Goal: Task Accomplishment & Management: Manage account settings

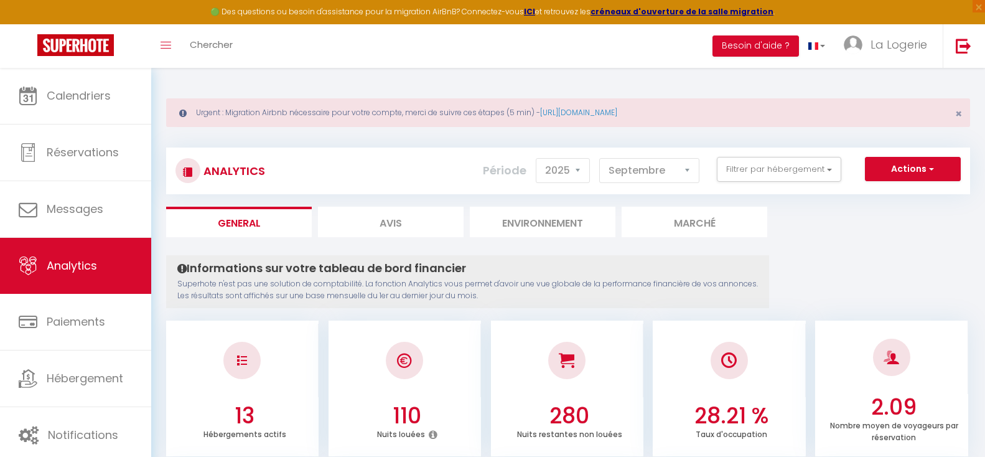
select select "2025"
select select "9"
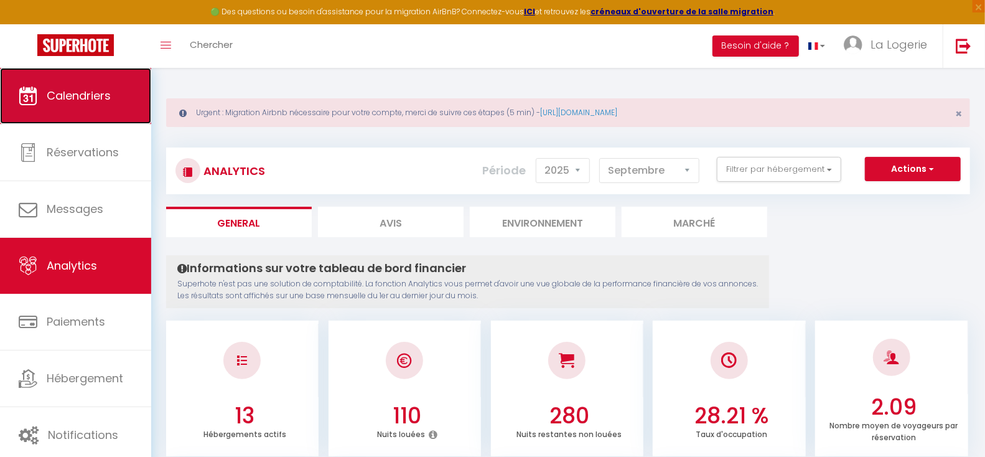
click at [80, 96] on span "Calendriers" at bounding box center [79, 96] width 64 height 16
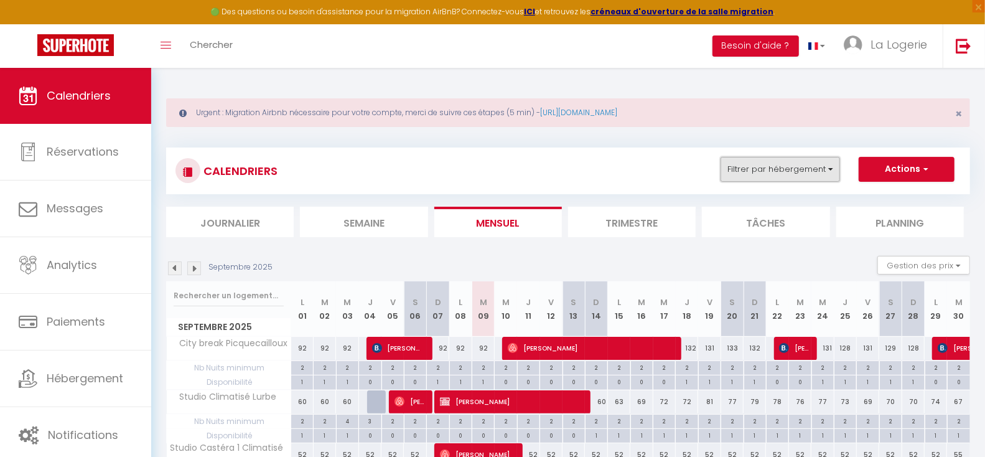
click at [813, 169] on button "Filtrer par hébergement" at bounding box center [781, 169] width 120 height 25
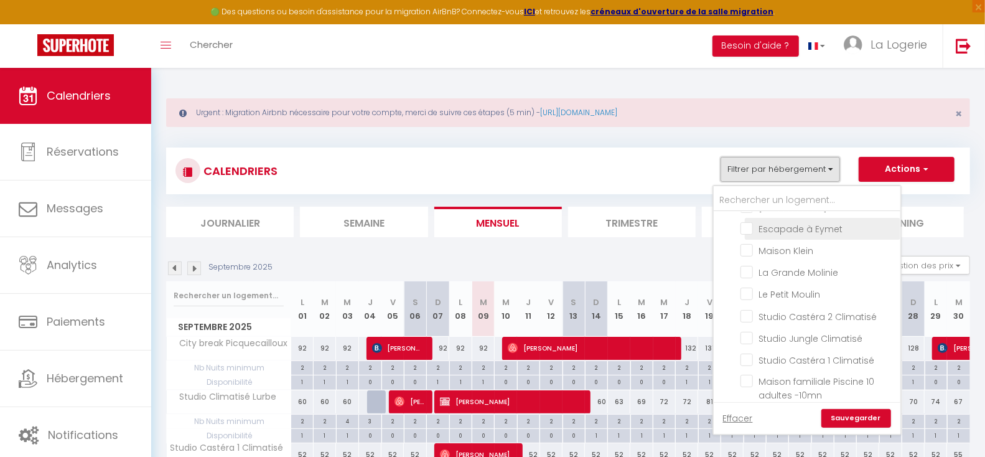
scroll to position [107, 0]
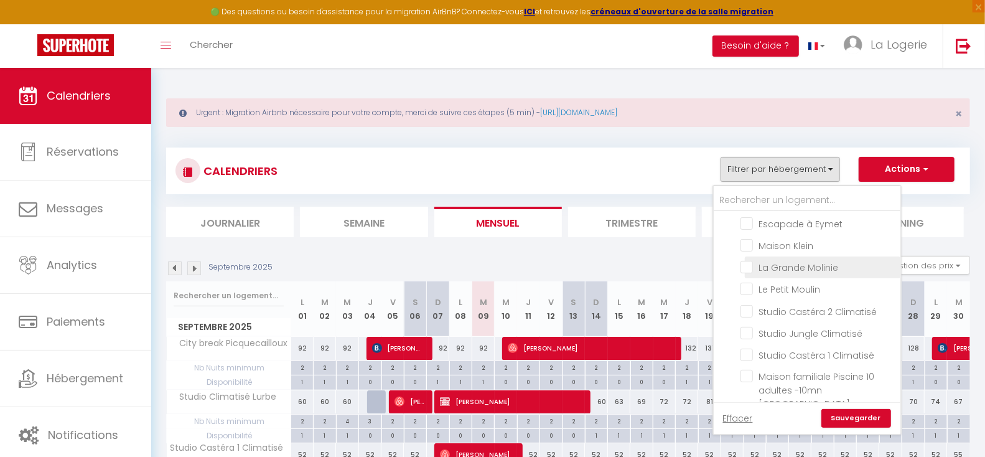
click at [751, 265] on input "La Grande Molinie" at bounding box center [819, 266] width 156 height 12
checkbox input "true"
checkbox input "false"
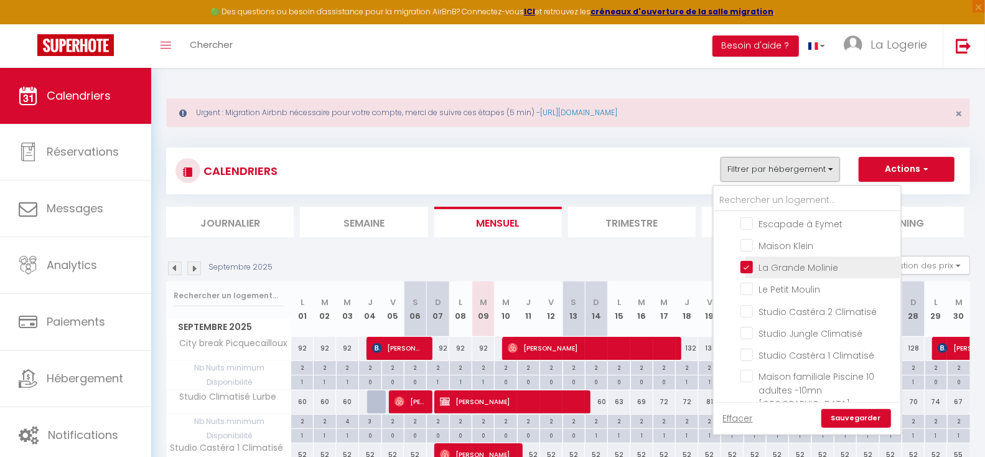
checkbox input "false"
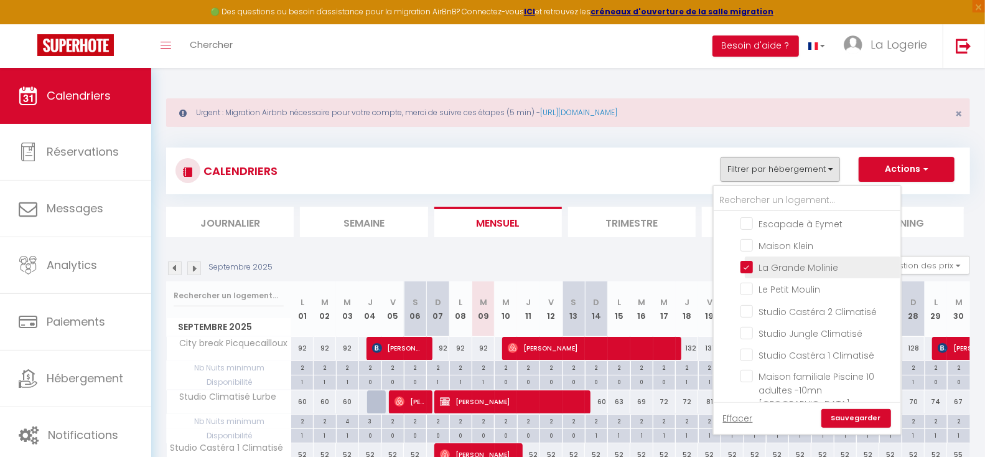
checkbox input "false"
click at [844, 418] on link "Sauvegarder" at bounding box center [857, 418] width 70 height 19
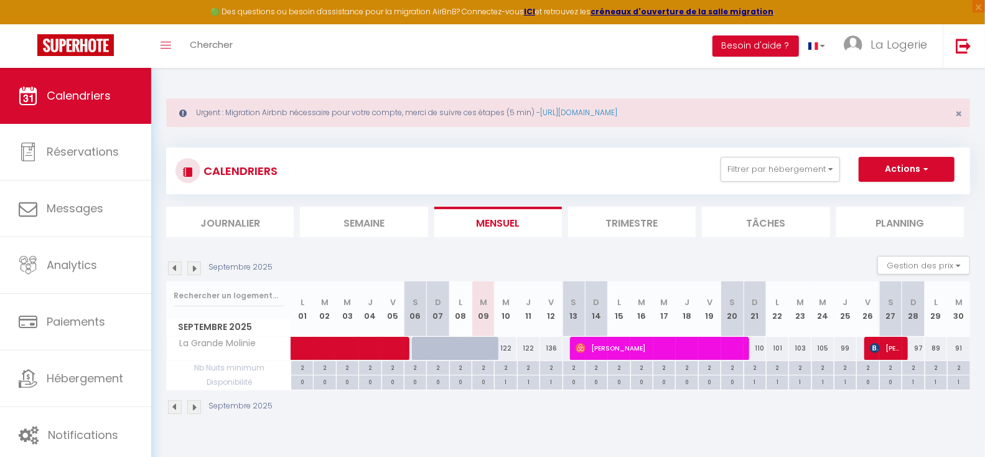
click at [197, 265] on img at bounding box center [194, 268] width 14 height 14
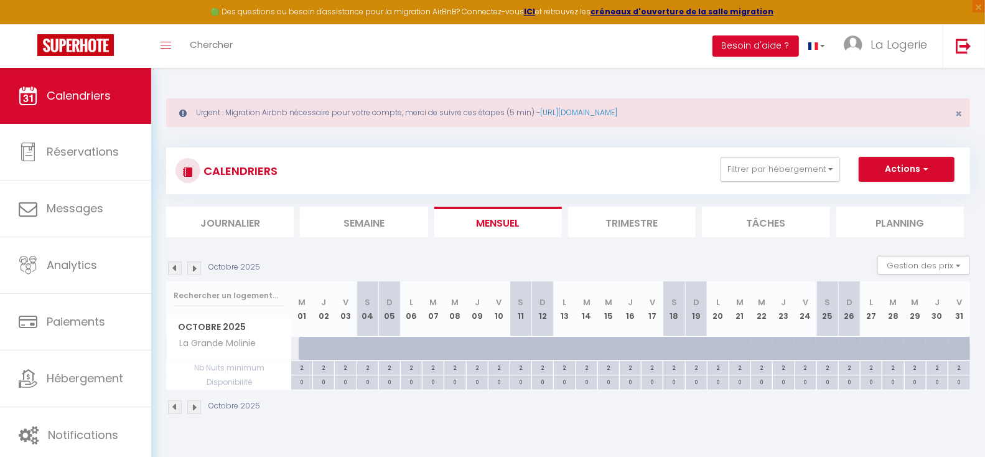
click at [197, 265] on img at bounding box center [194, 268] width 14 height 14
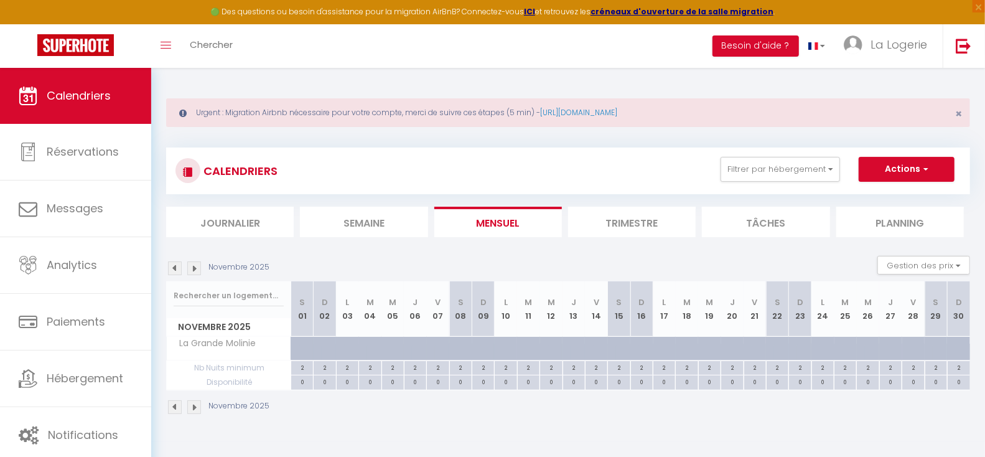
click at [197, 265] on img at bounding box center [194, 268] width 14 height 14
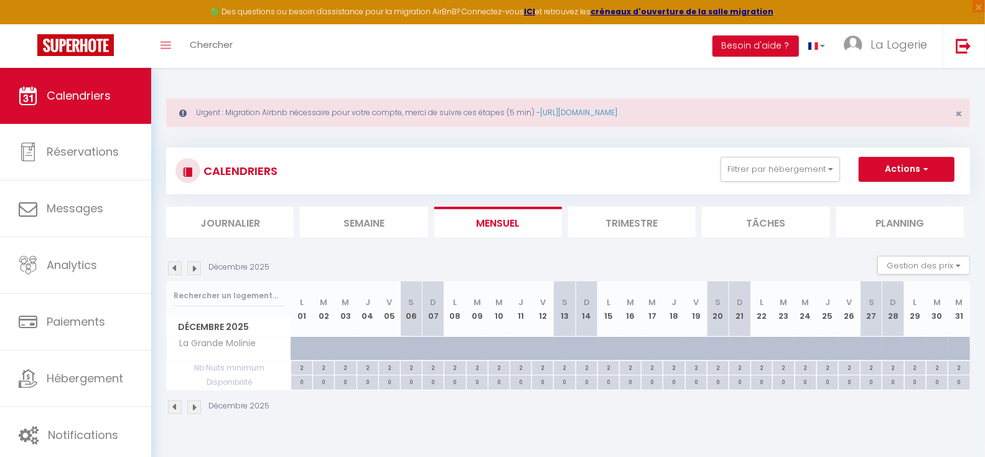
click at [197, 265] on img at bounding box center [194, 268] width 14 height 14
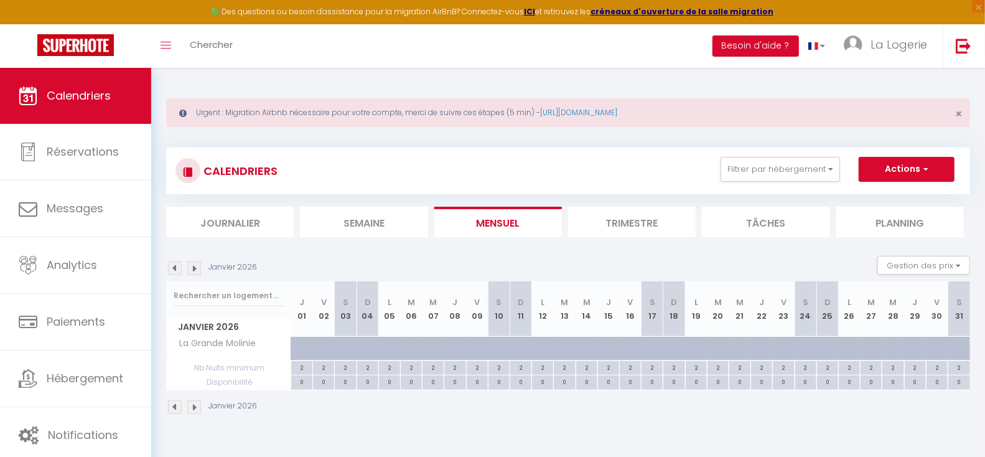
click at [197, 265] on img at bounding box center [194, 268] width 14 height 14
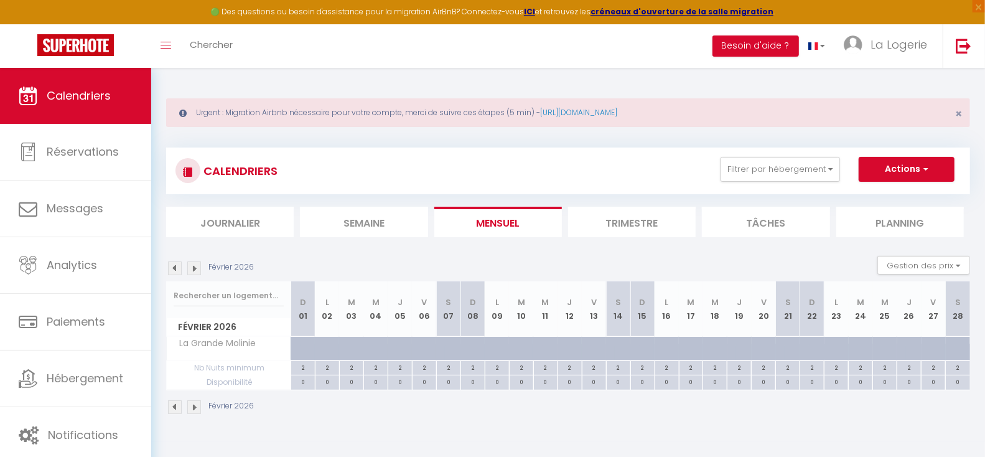
click at [197, 265] on img at bounding box center [194, 268] width 14 height 14
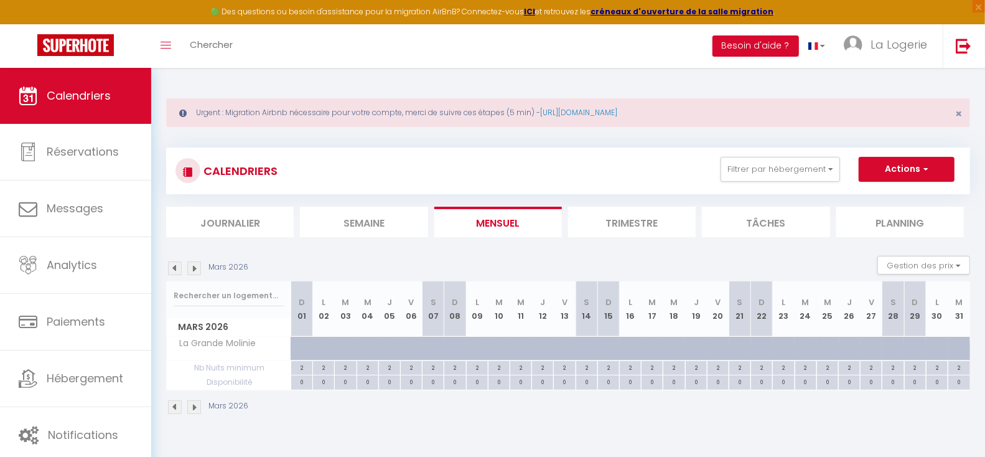
click at [197, 265] on img at bounding box center [194, 268] width 14 height 14
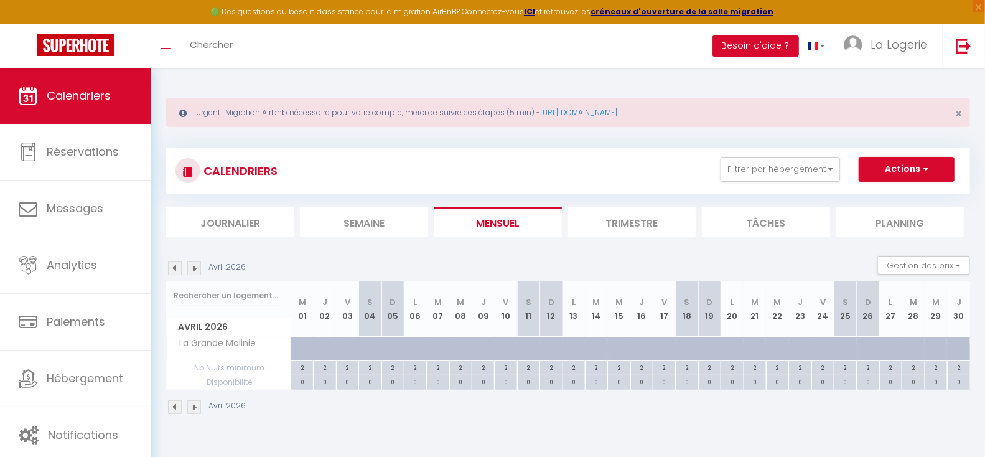
click at [197, 265] on img at bounding box center [194, 268] width 14 height 14
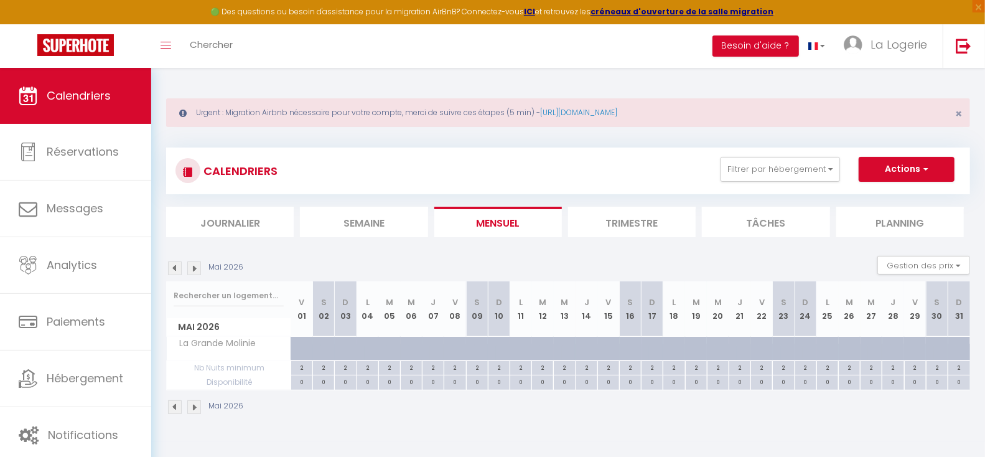
click at [197, 265] on img at bounding box center [194, 268] width 14 height 14
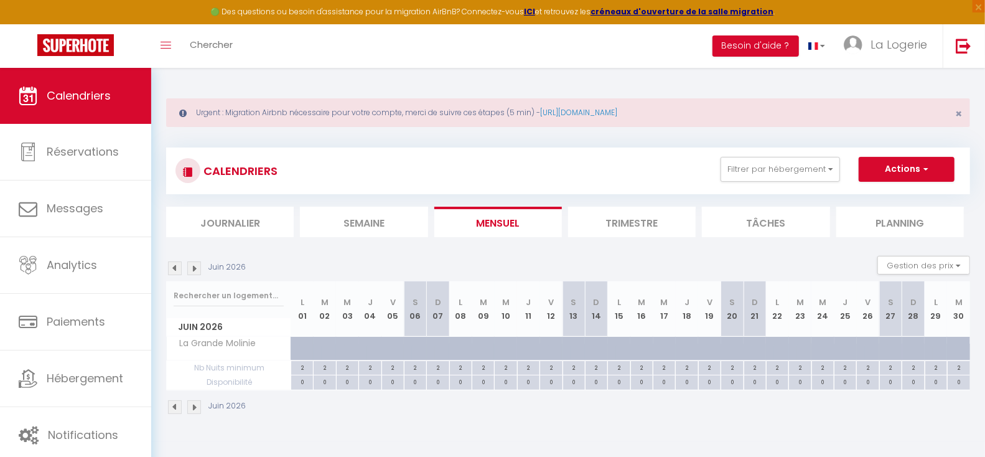
click at [192, 263] on img at bounding box center [194, 268] width 14 height 14
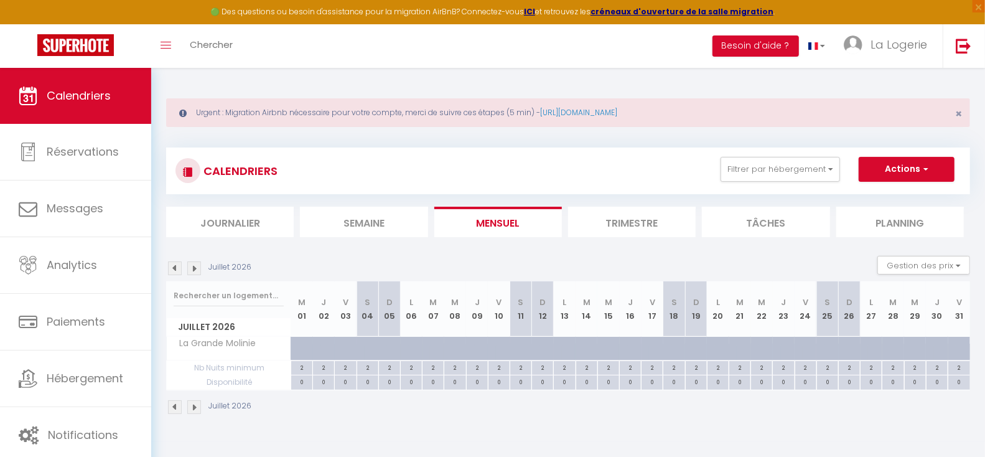
click at [192, 263] on img at bounding box center [194, 268] width 14 height 14
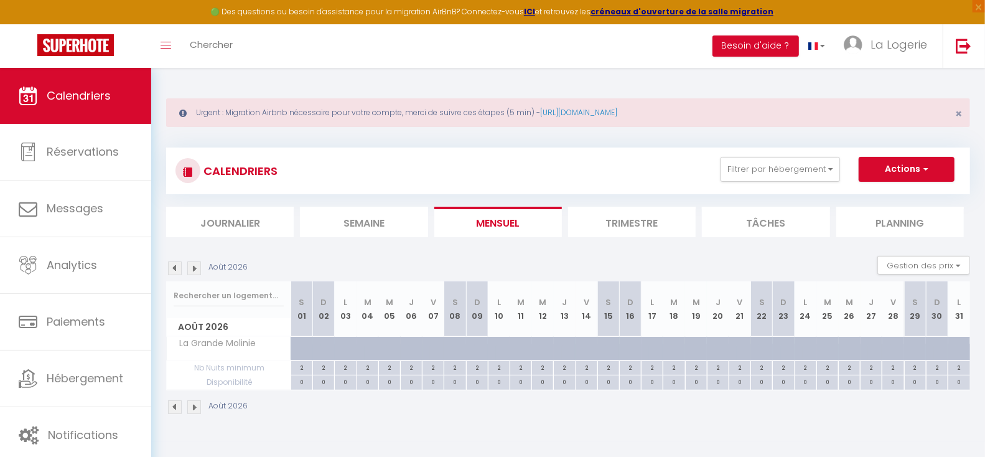
click at [194, 268] on img at bounding box center [194, 268] width 14 height 14
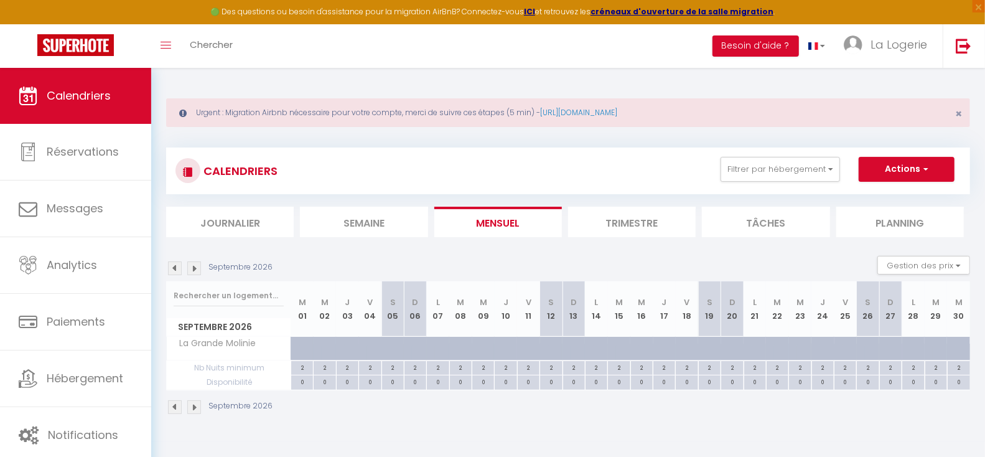
click at [174, 266] on img at bounding box center [175, 268] width 14 height 14
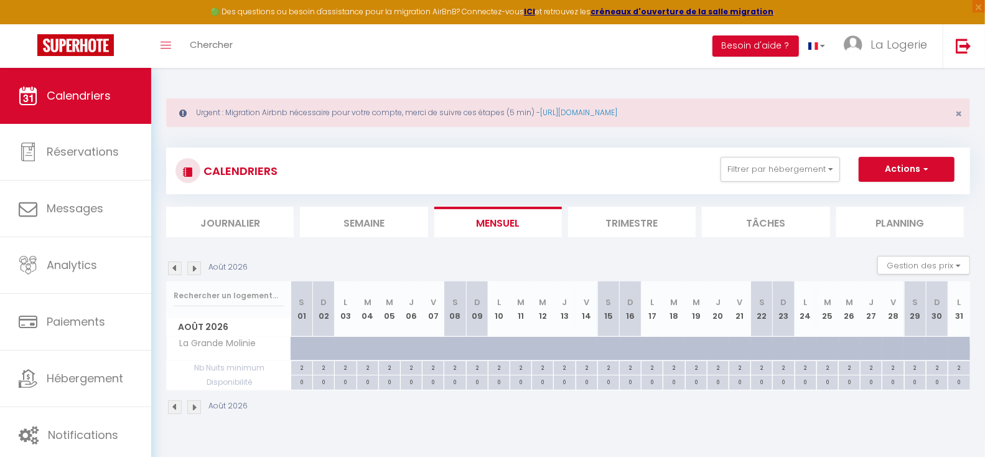
click at [174, 266] on img at bounding box center [175, 268] width 14 height 14
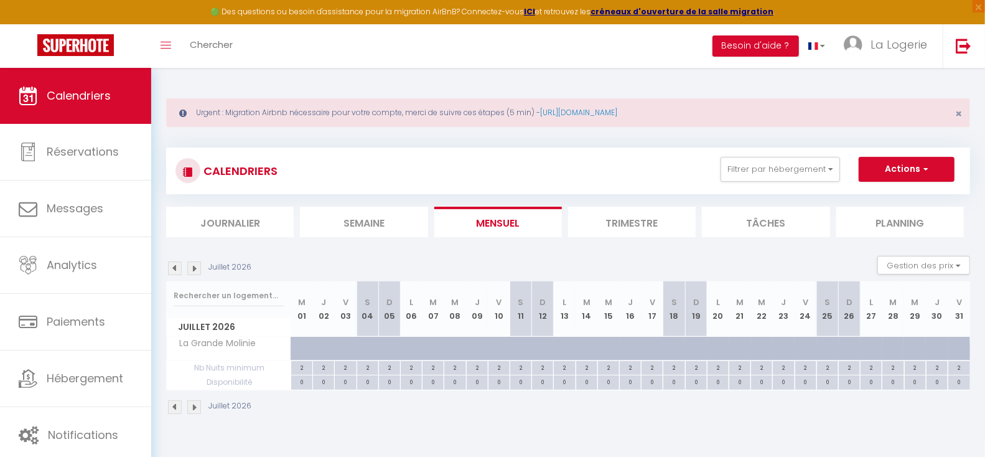
click at [174, 267] on img at bounding box center [175, 268] width 14 height 14
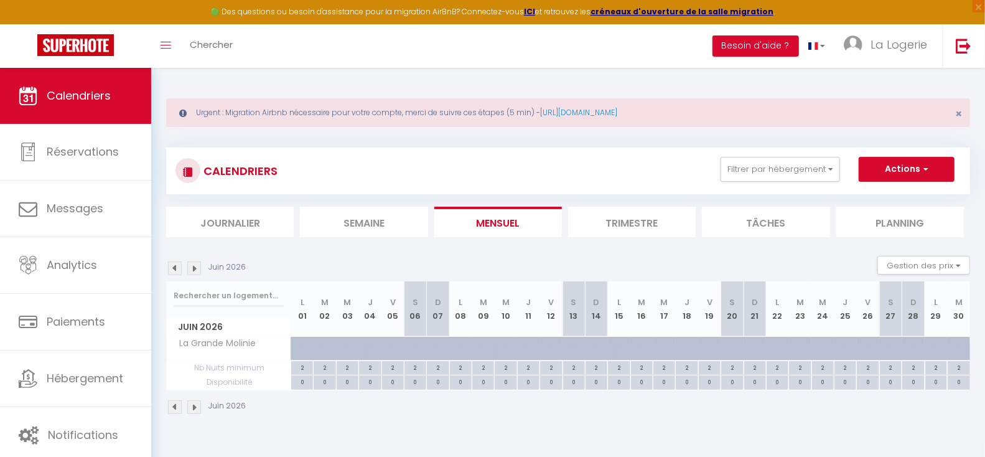
click at [195, 267] on img at bounding box center [194, 268] width 14 height 14
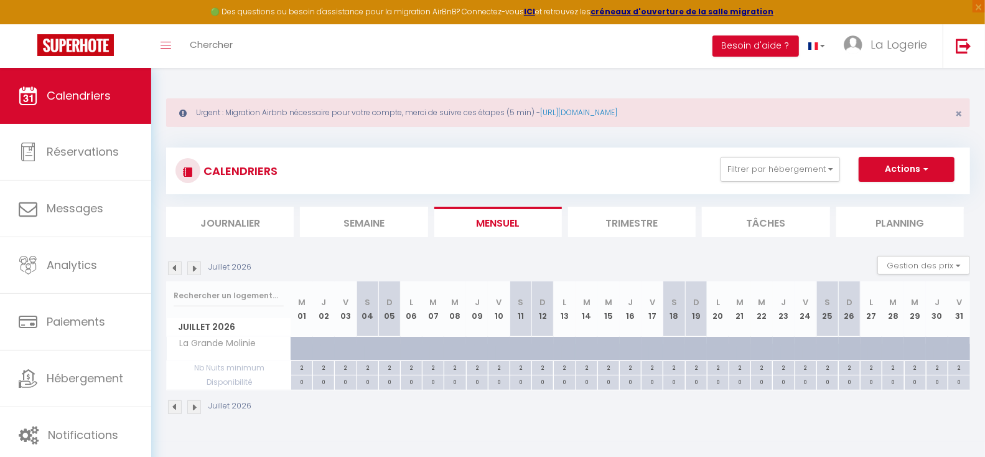
click at [195, 267] on img at bounding box center [194, 268] width 14 height 14
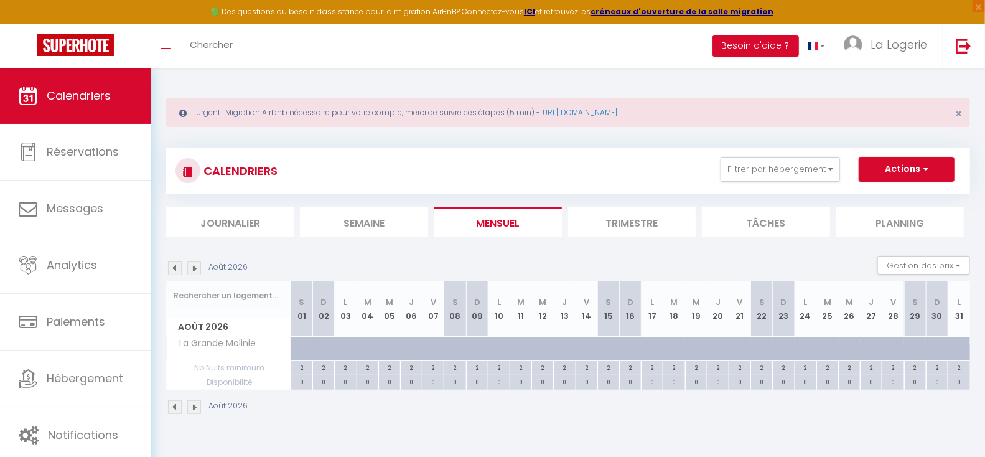
click at [543, 349] on div at bounding box center [551, 356] width 22 height 24
type input "253"
select select "1"
type input "Mer 12 Août 2026"
type input "Jeu 13 Août 2026"
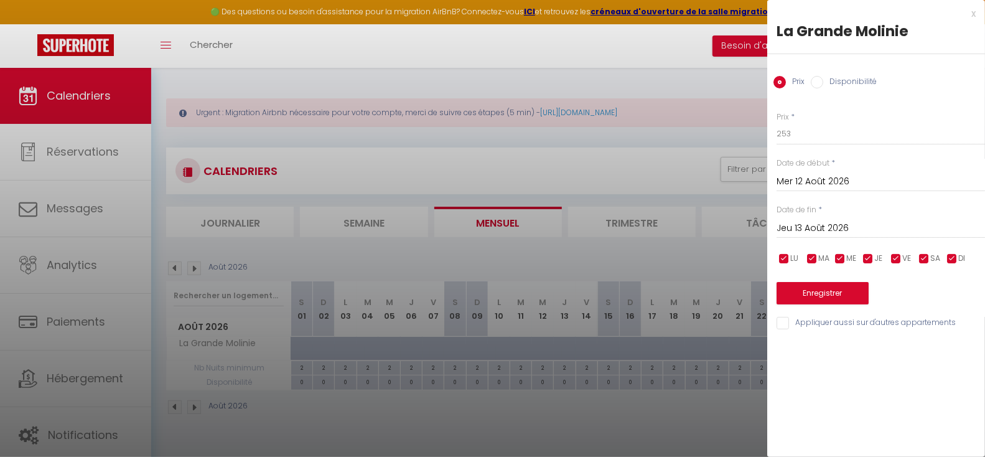
click at [817, 82] on input "Disponibilité" at bounding box center [817, 82] width 12 height 12
radio input "true"
radio input "false"
click at [825, 228] on input "Jeu 13 Août 2026" at bounding box center [881, 230] width 209 height 16
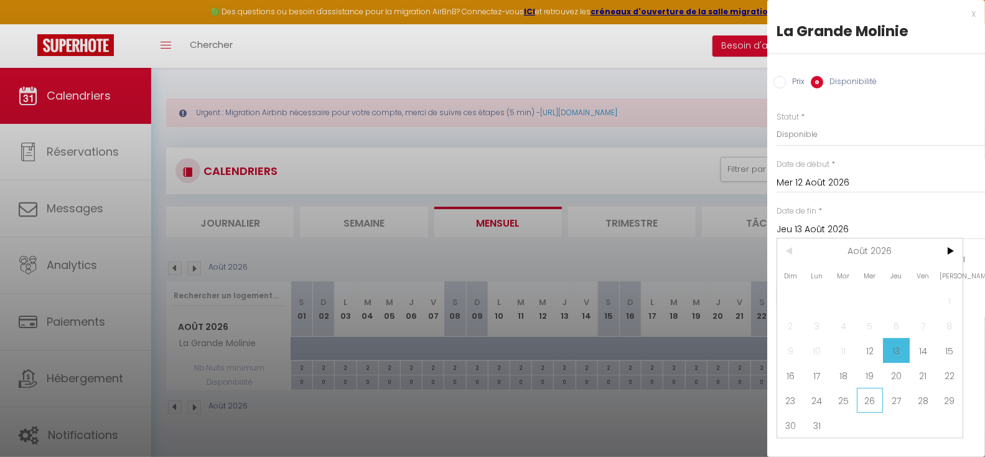
click at [870, 402] on span "26" at bounding box center [870, 400] width 27 height 25
type input "Mer 26 Août 2026"
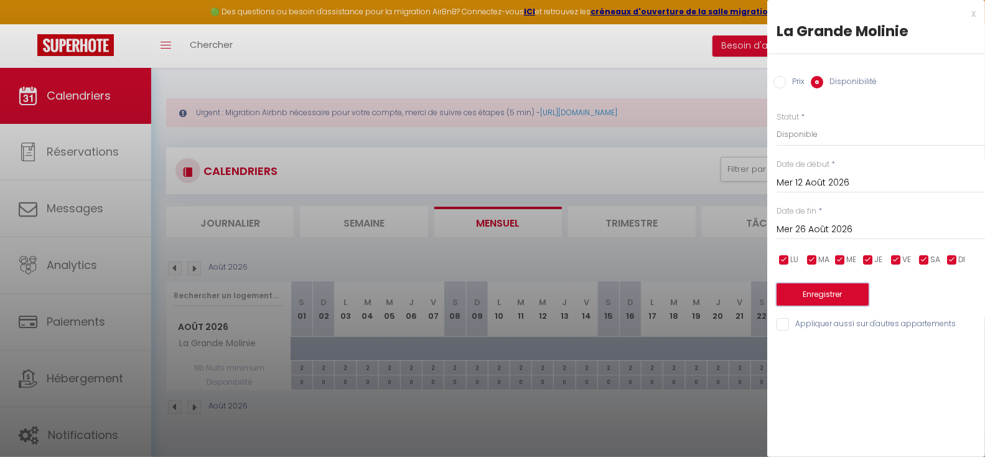
click at [822, 289] on button "Enregistrer" at bounding box center [823, 294] width 92 height 22
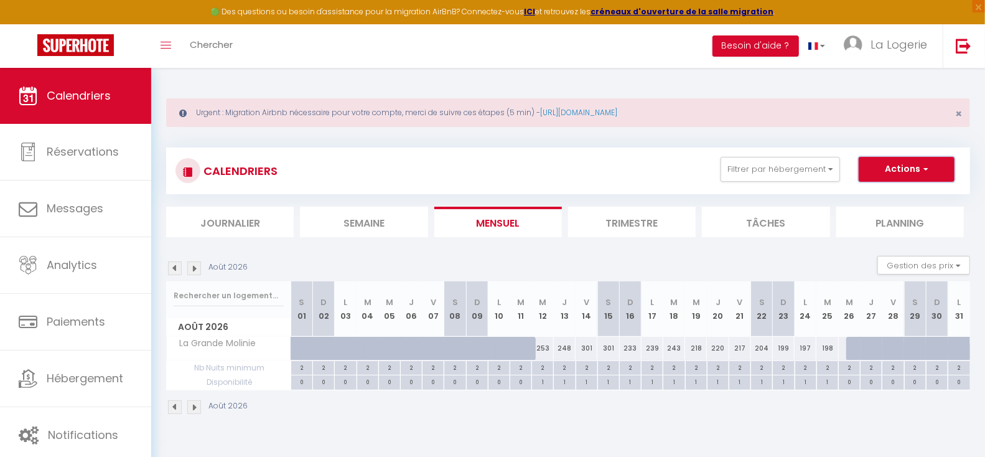
click at [903, 167] on button "Actions" at bounding box center [907, 169] width 96 height 25
click at [886, 200] on link "Nouvelle réservation" at bounding box center [894, 198] width 108 height 19
select select
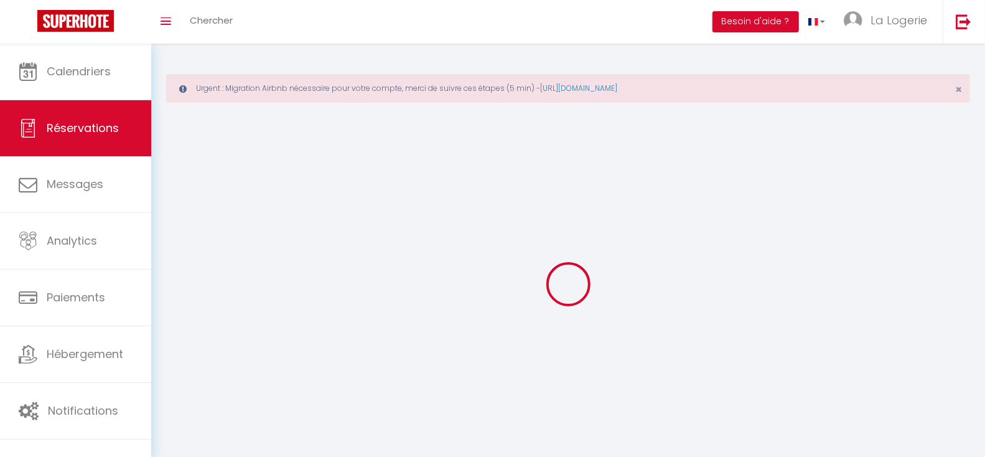
select select
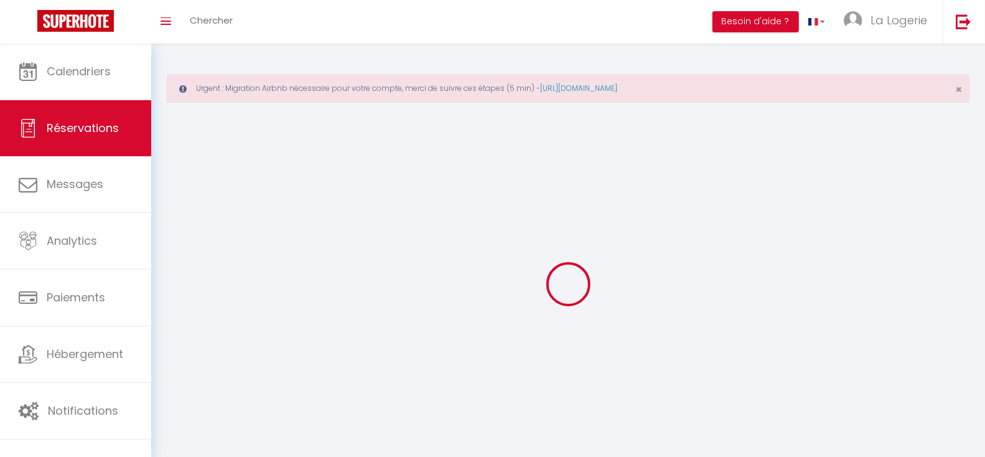
select select
checkbox input "false"
select select
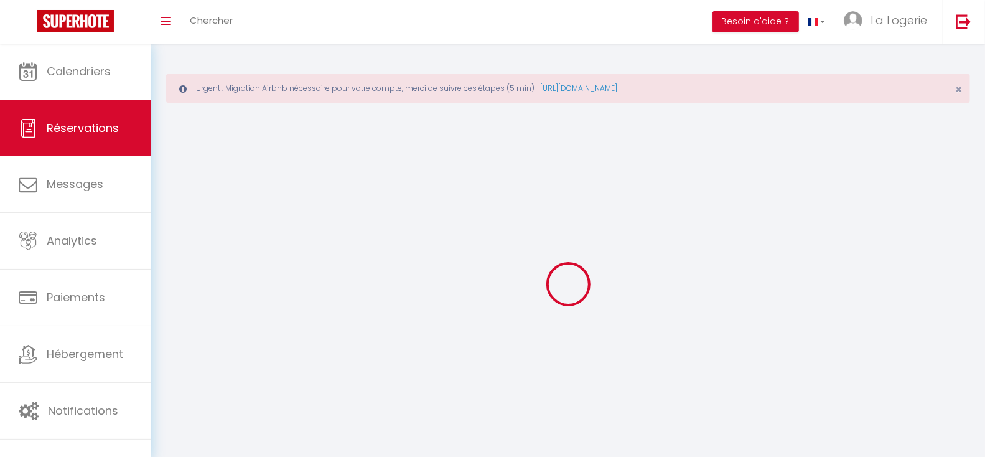
select select
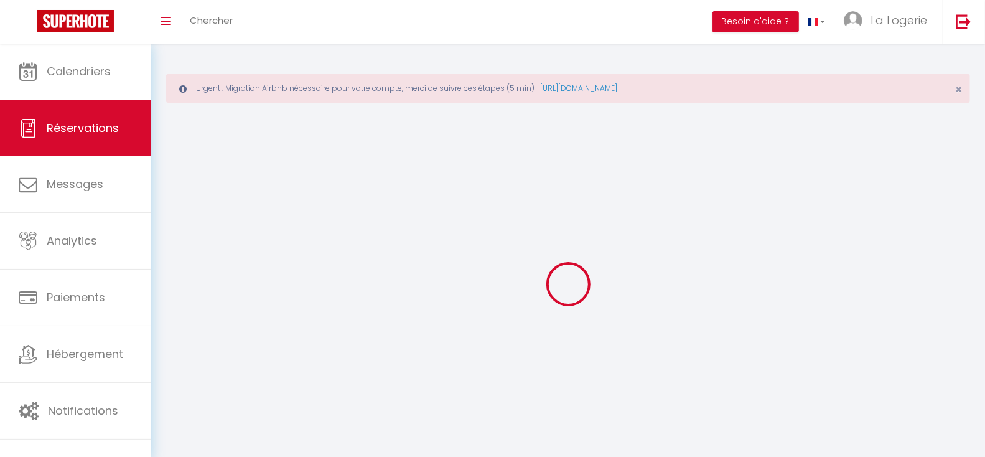
select select
checkbox input "false"
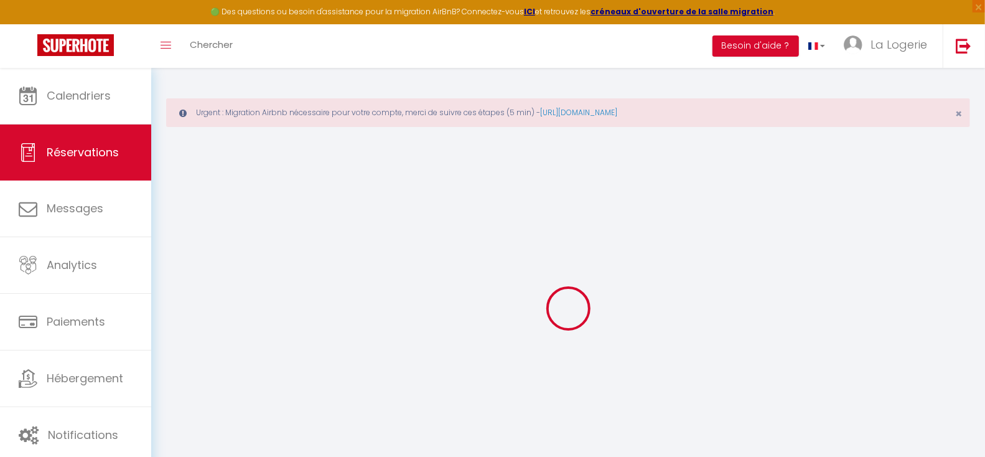
select select
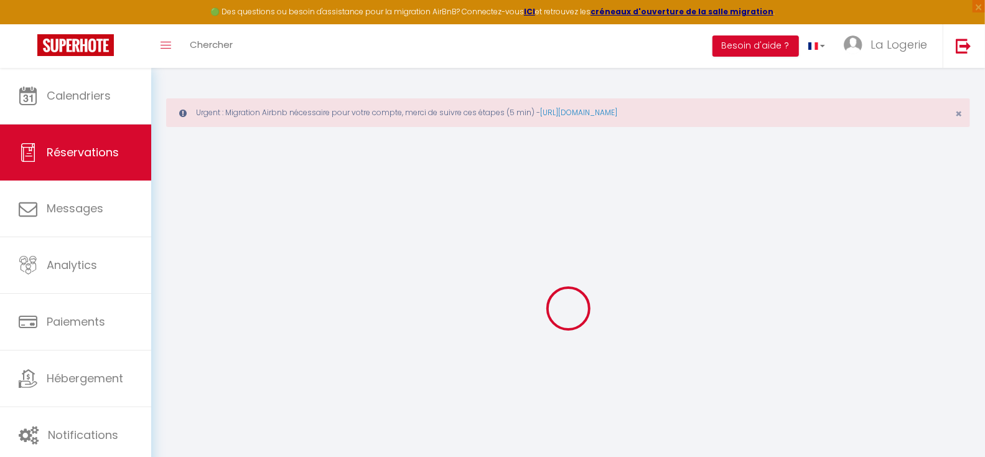
select select
checkbox input "false"
select select
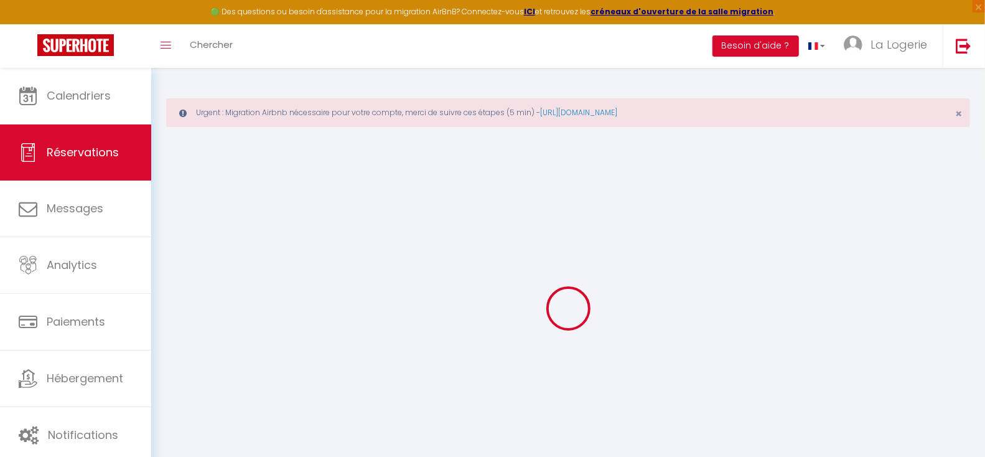
select select
checkbox input "false"
select select
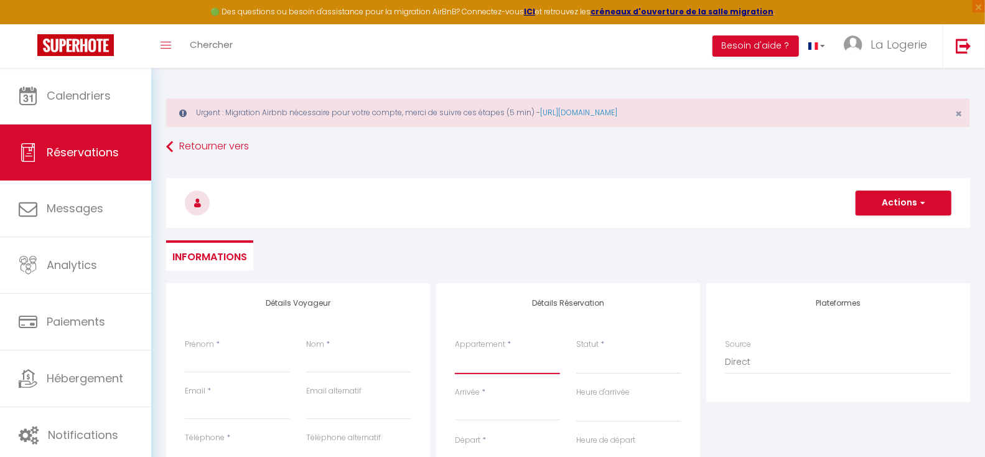
click at [480, 367] on select "City break Picquecailloux [GEOGRAPHIC_DATA] [GEOGRAPHIC_DATA][PERSON_NAME] Esca…" at bounding box center [507, 362] width 105 height 24
select select "47517"
click at [455, 350] on select "City break Picquecailloux [GEOGRAPHIC_DATA] [GEOGRAPHIC_DATA][PERSON_NAME] Esca…" at bounding box center [507, 362] width 105 height 24
select select
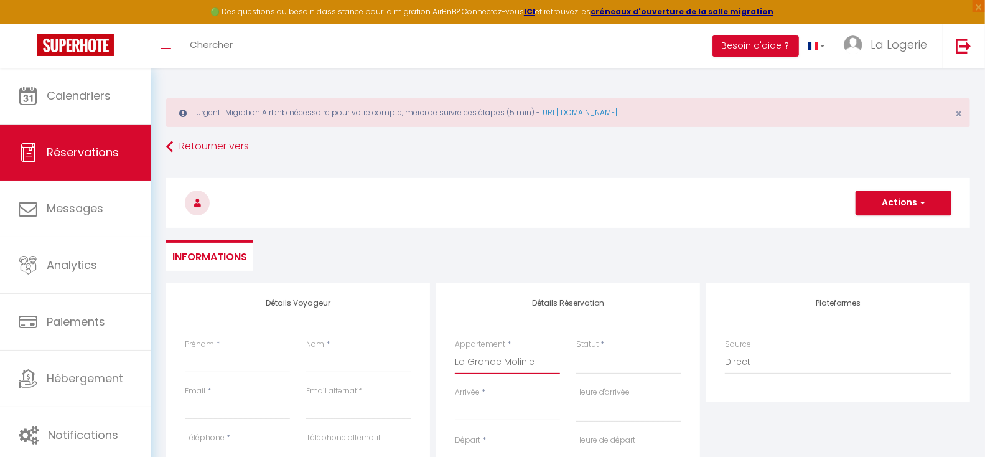
select select
checkbox input "false"
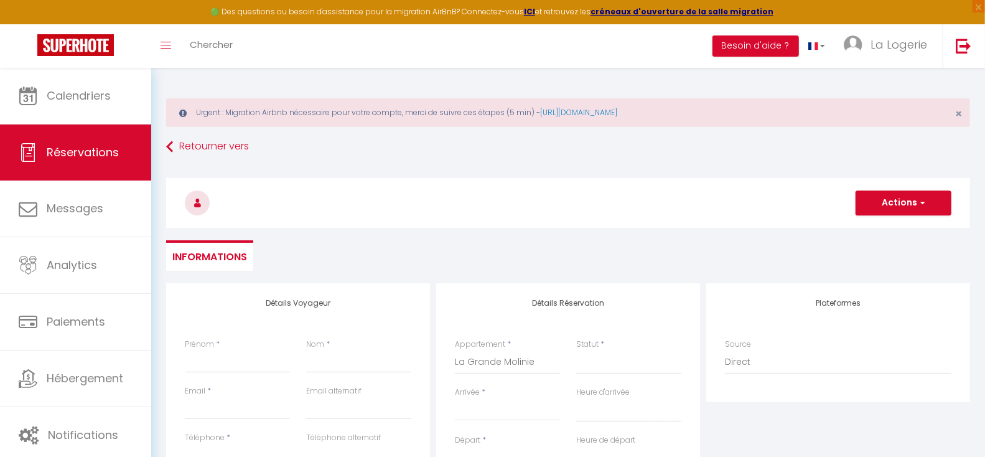
select select
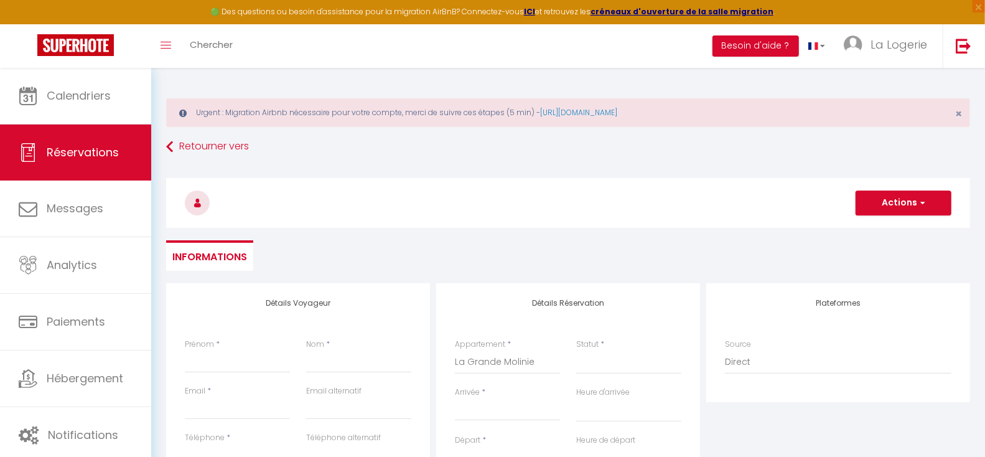
select select
checkbox input "false"
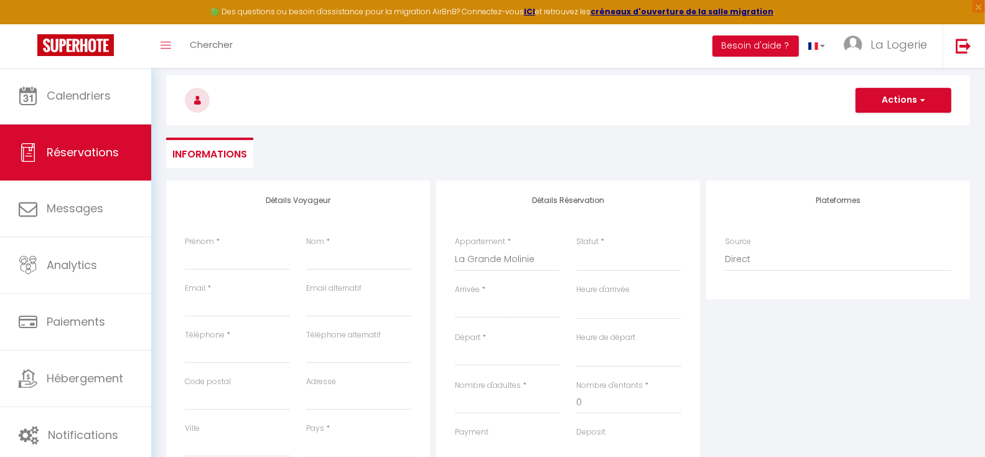
click at [479, 306] on input "Arrivée" at bounding box center [507, 308] width 105 height 16
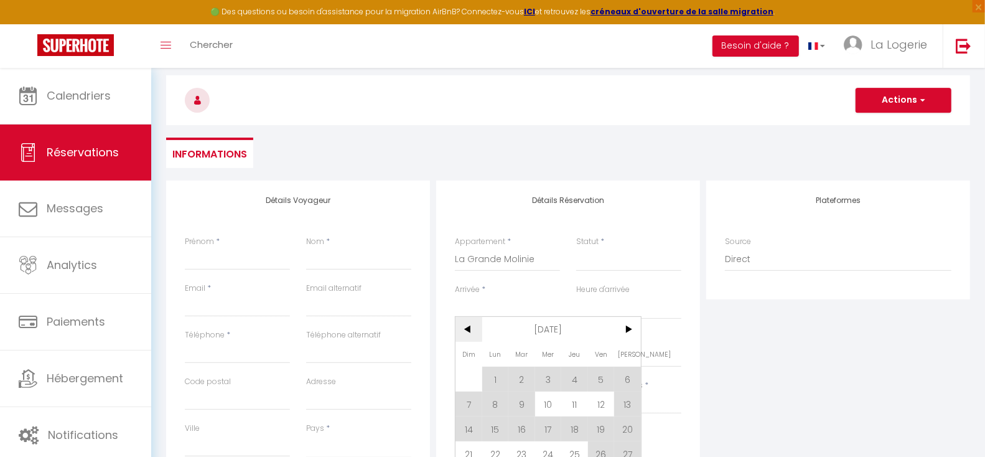
click at [468, 329] on span "<" at bounding box center [469, 329] width 27 height 25
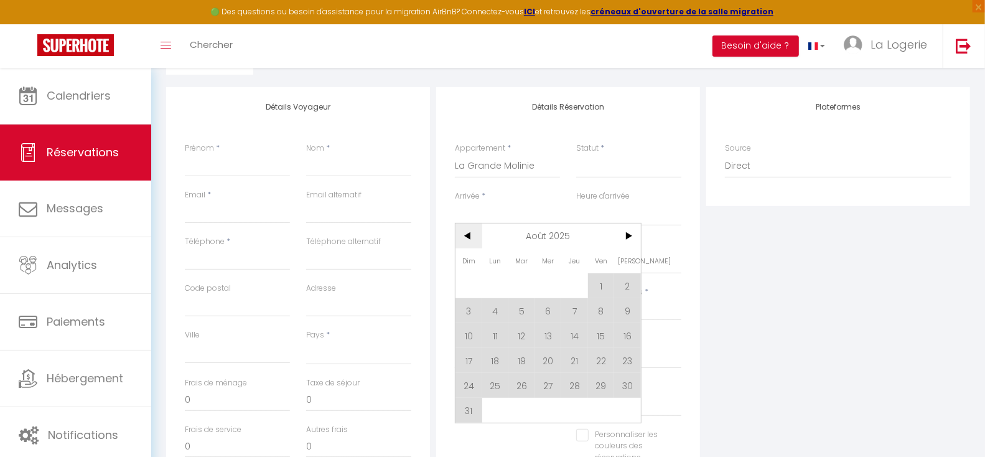
scroll to position [197, 0]
click at [525, 334] on span "12" at bounding box center [522, 334] width 27 height 25
select select
type input "[DATE] Août 2025"
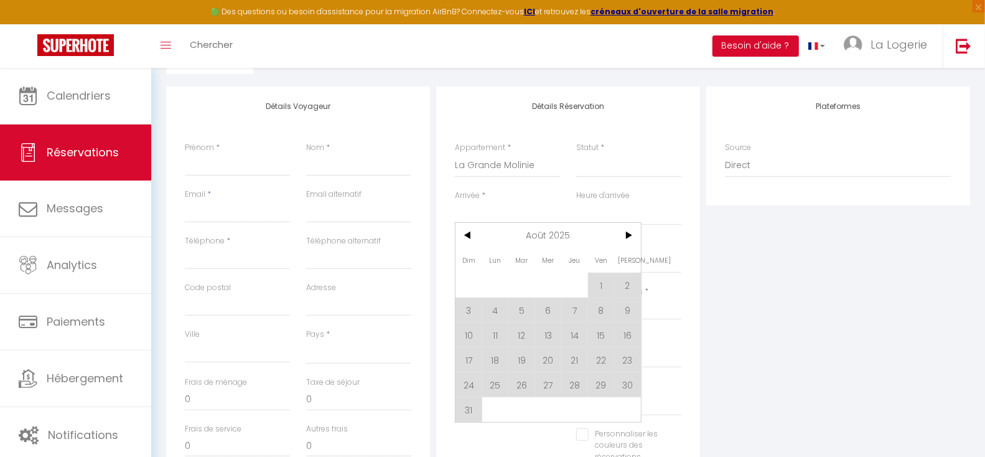
select select
type input "Mer 13 Août 2025"
select select
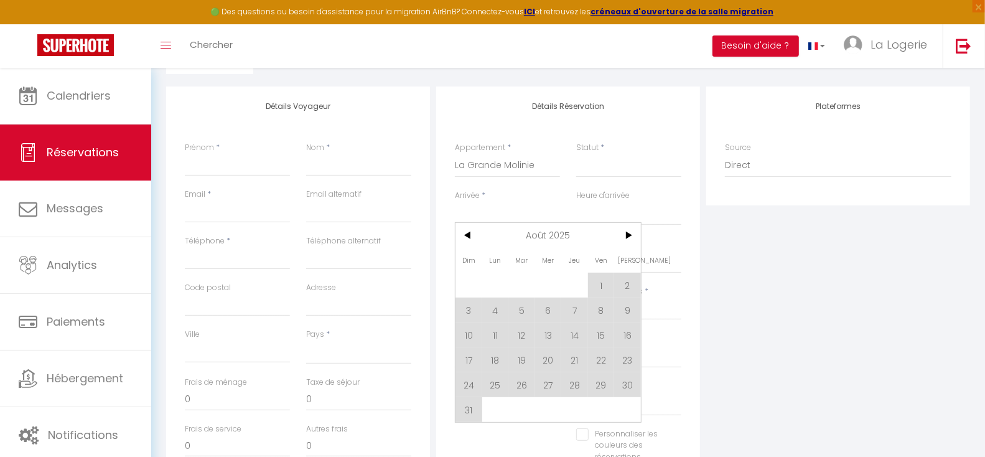
checkbox input "false"
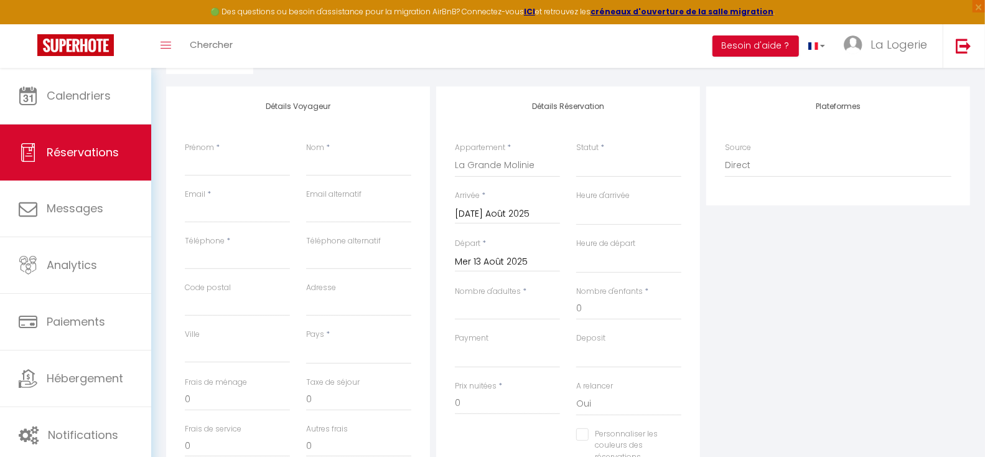
click at [524, 335] on div "Payment OK KO" at bounding box center [507, 349] width 105 height 35
click at [502, 260] on input "Mer 13 Août 2025" at bounding box center [507, 262] width 105 height 16
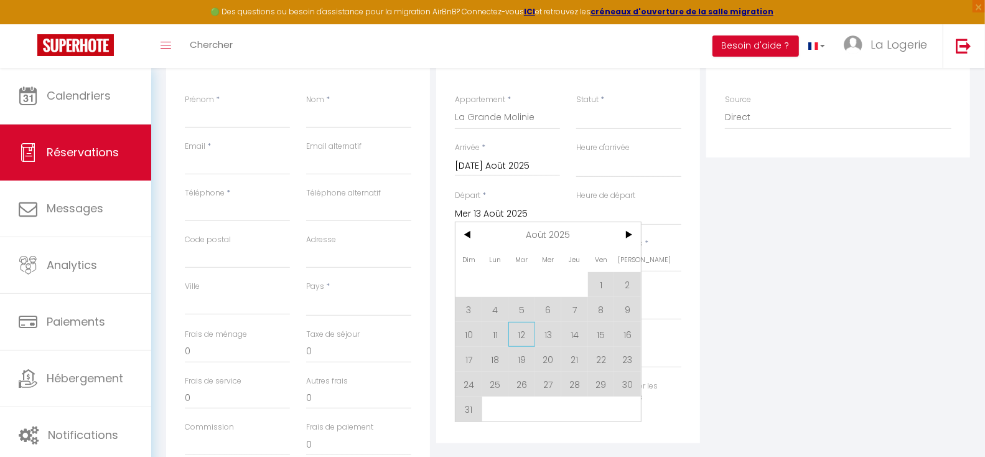
scroll to position [251, 0]
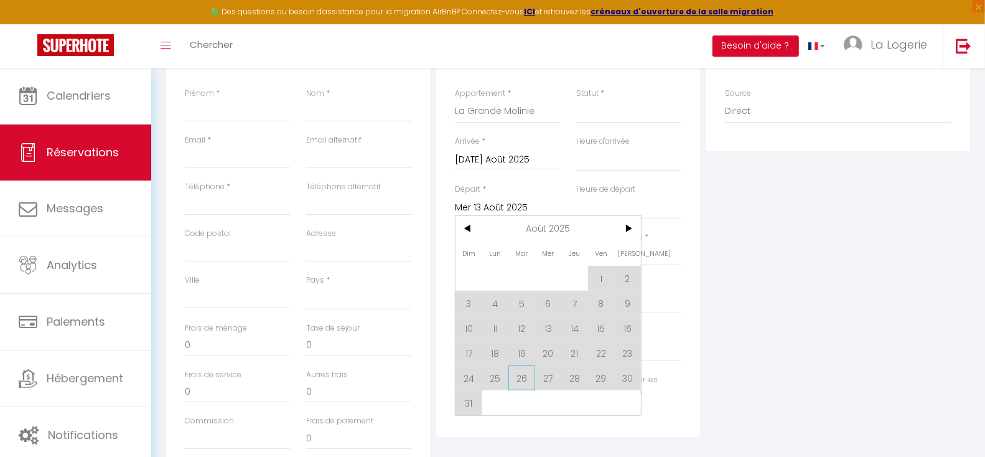
click at [523, 379] on span "26" at bounding box center [522, 377] width 27 height 25
select select
type input "[DATE] Août 2025"
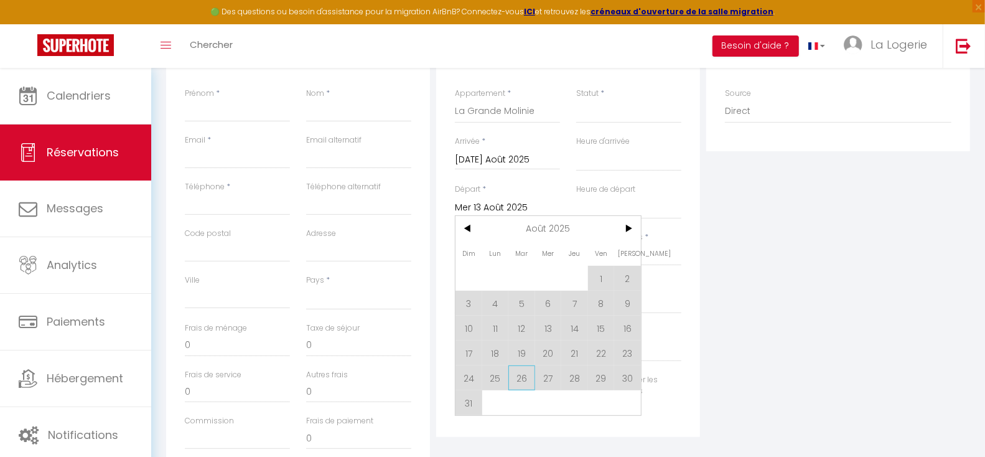
select select
checkbox input "false"
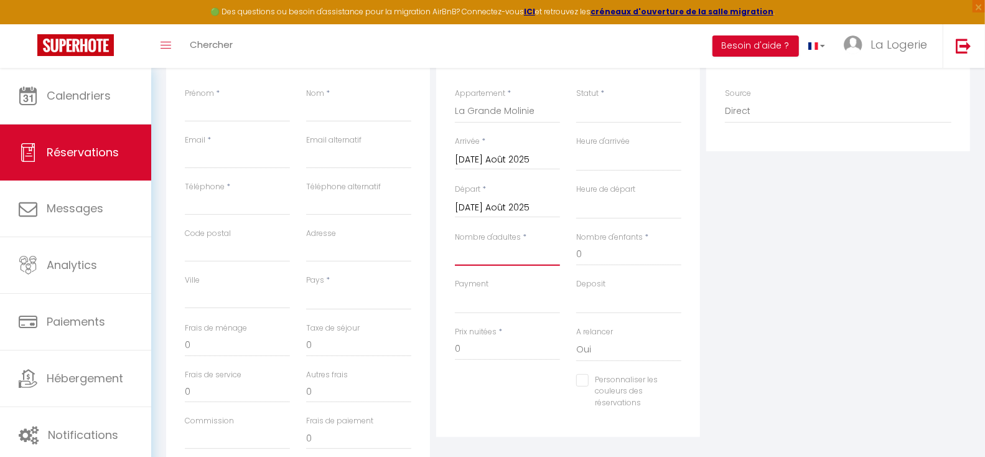
click at [514, 255] on input "Nombre d'adultes" at bounding box center [507, 254] width 105 height 22
type input "2"
select select
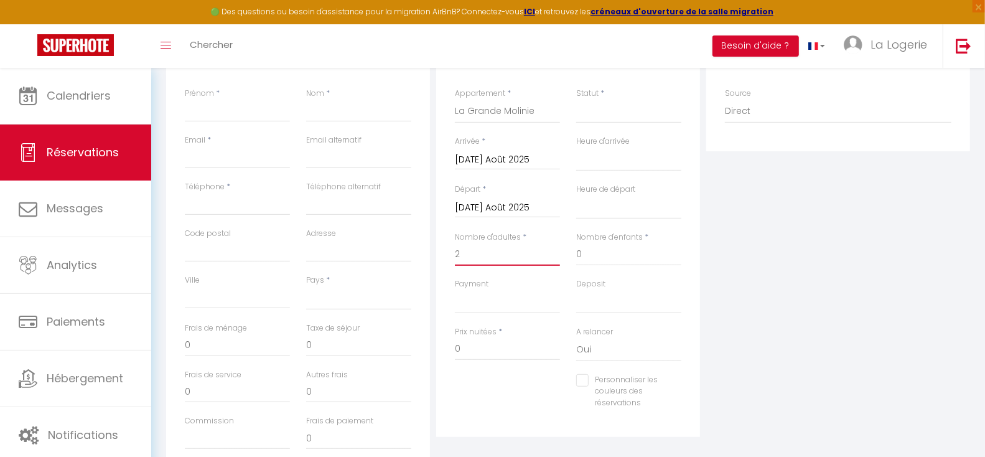
select select
checkbox input "false"
select select
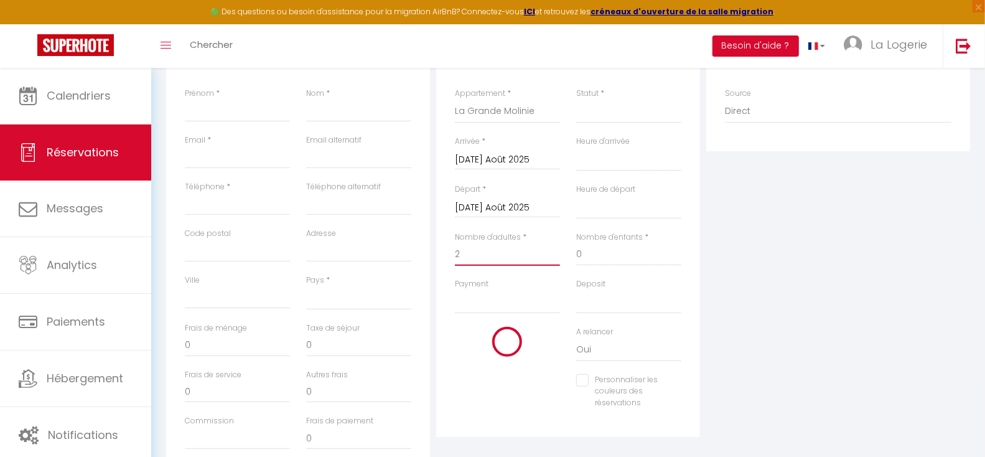
select select
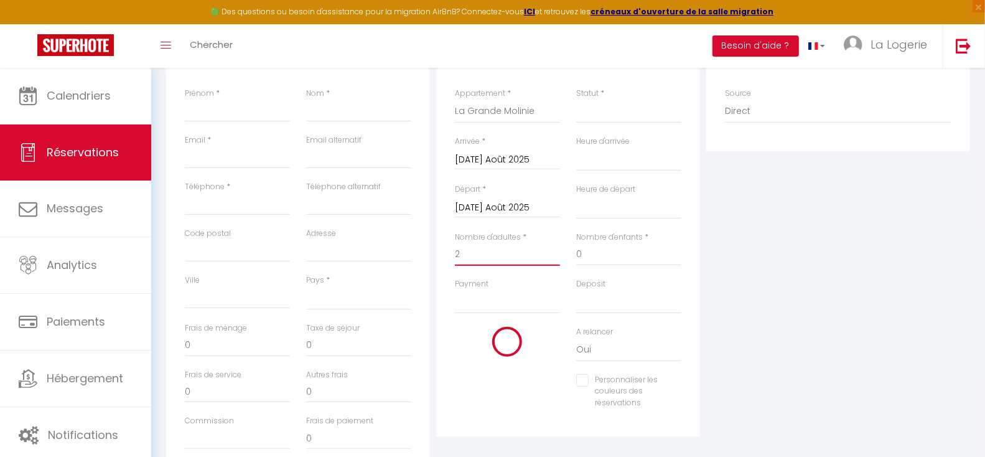
checkbox input "false"
type input "2"
click at [849, 308] on div "Plateformes Source Direct [DOMAIN_NAME] [DOMAIN_NAME] Chalet montagne Expedia G…" at bounding box center [838, 254] width 270 height 445
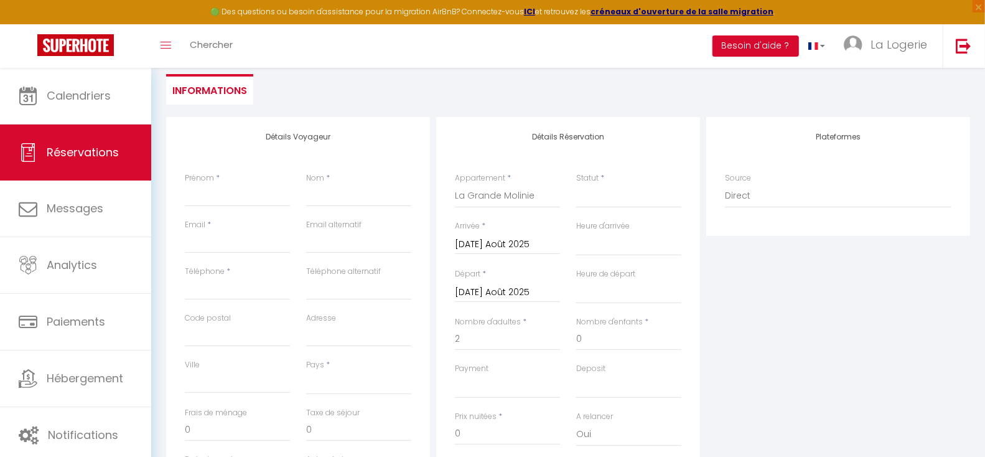
scroll to position [165, 0]
click at [223, 201] on input "Prénom" at bounding box center [237, 197] width 105 height 22
type input "S"
select select
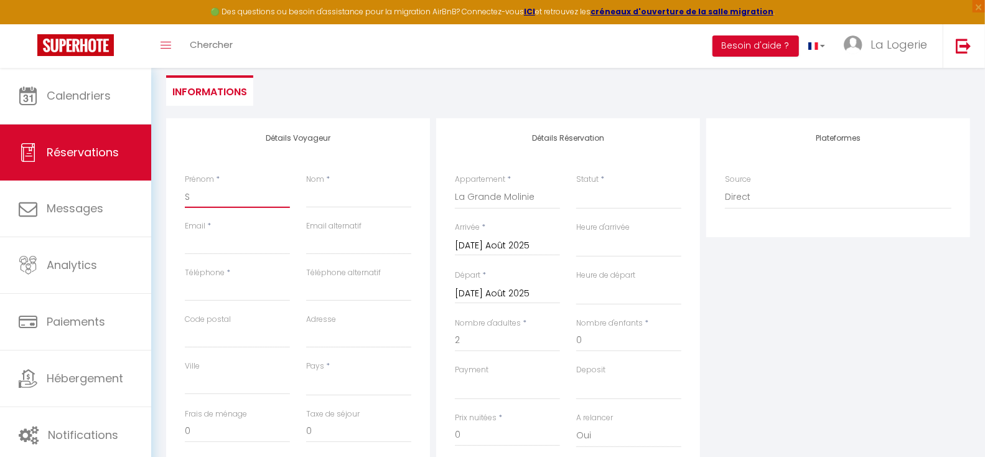
select select
checkbox input "false"
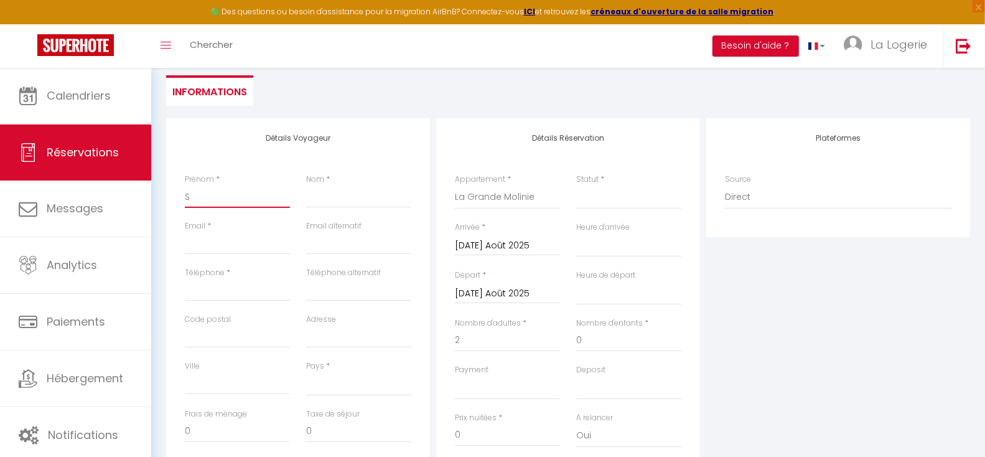
type input "Si"
select select
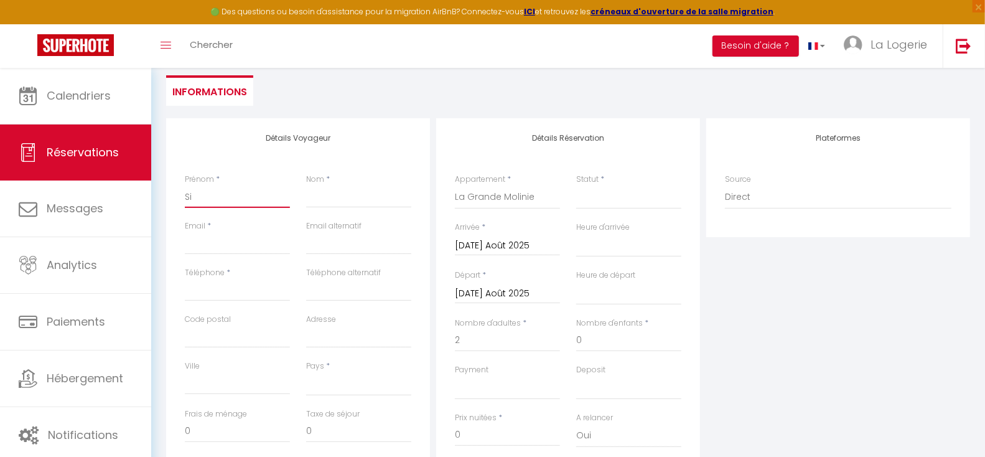
select select
checkbox input "false"
type input "Sim"
select select
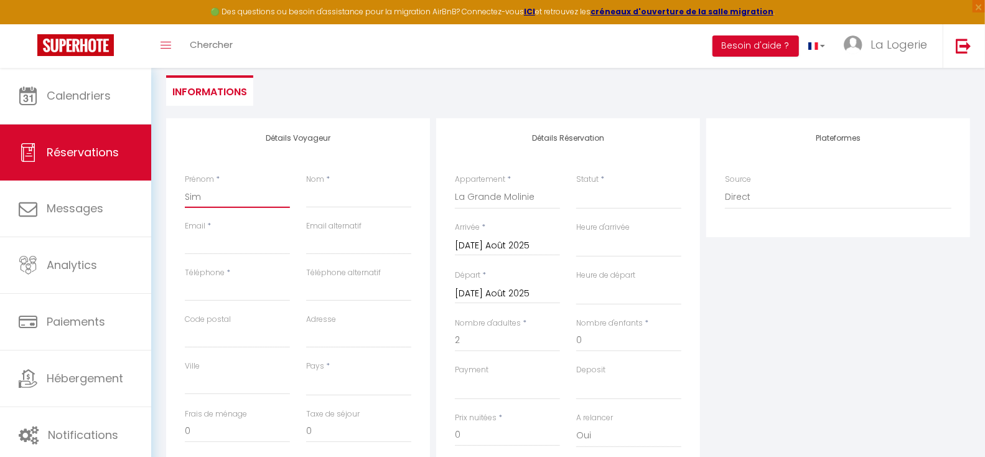
select select
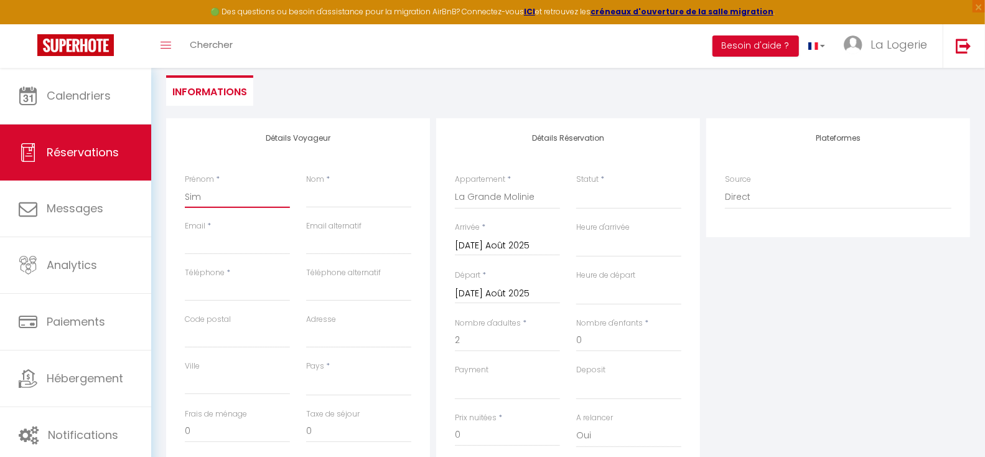
checkbox input "false"
type input "Simo"
select select
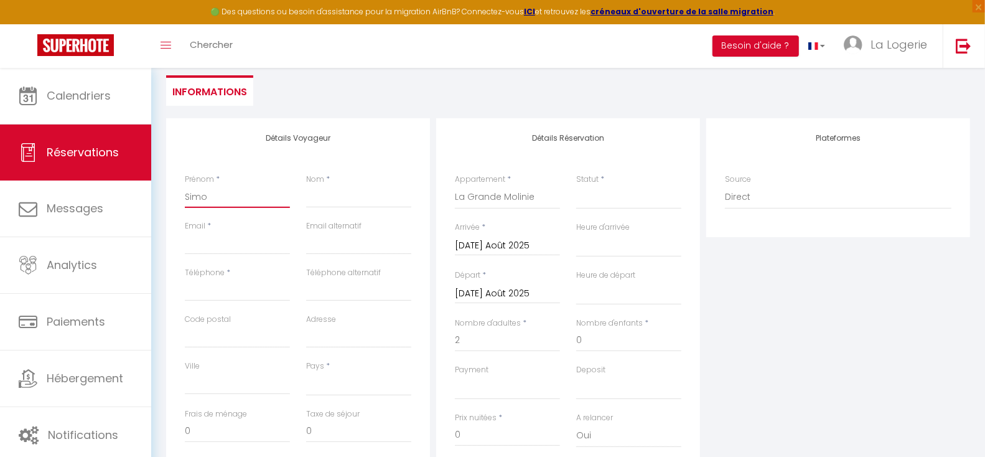
select select
checkbox input "false"
type input "[PERSON_NAME]"
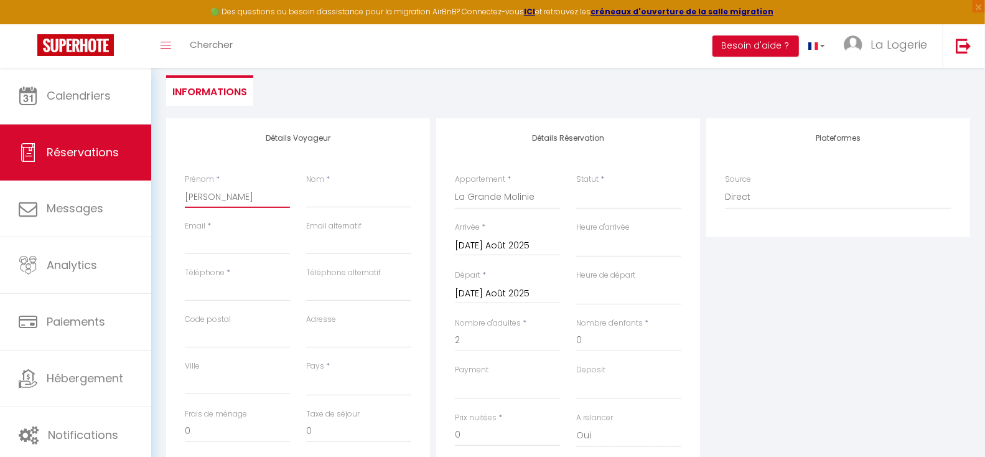
select select
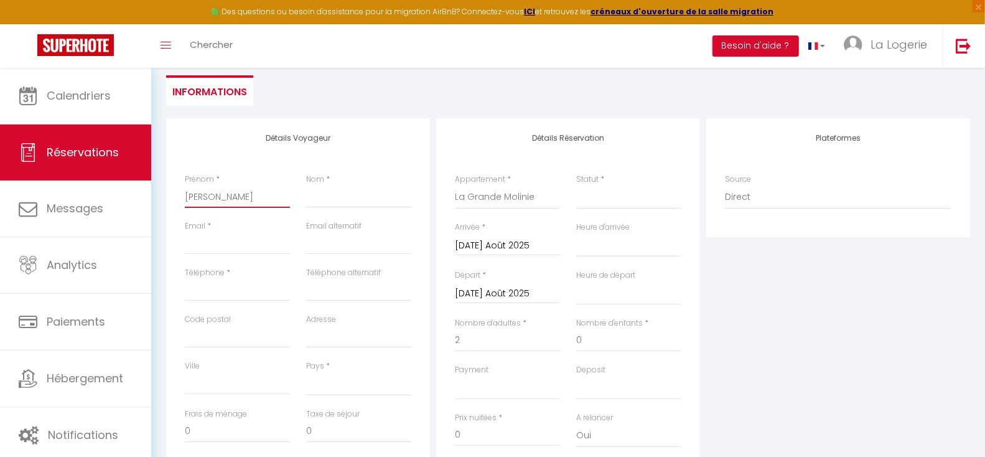
select select
checkbox input "false"
type input "[PERSON_NAME]"
select select
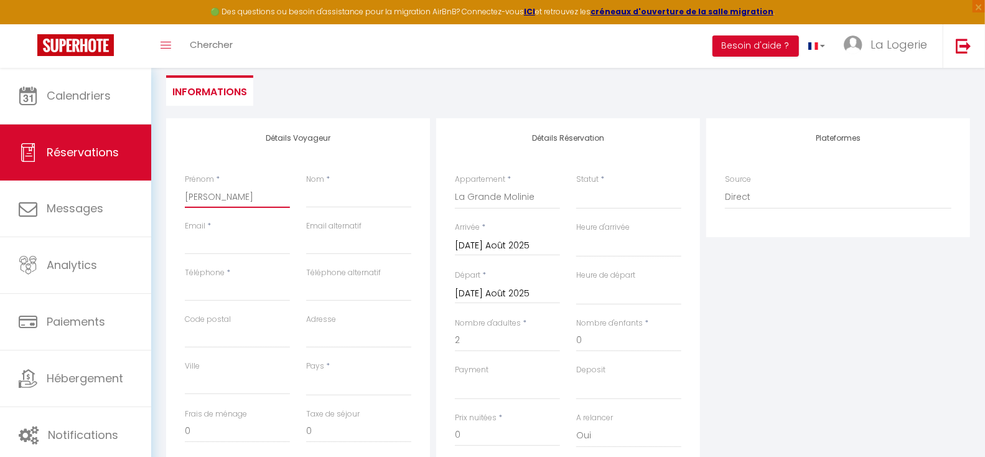
select select
checkbox input "false"
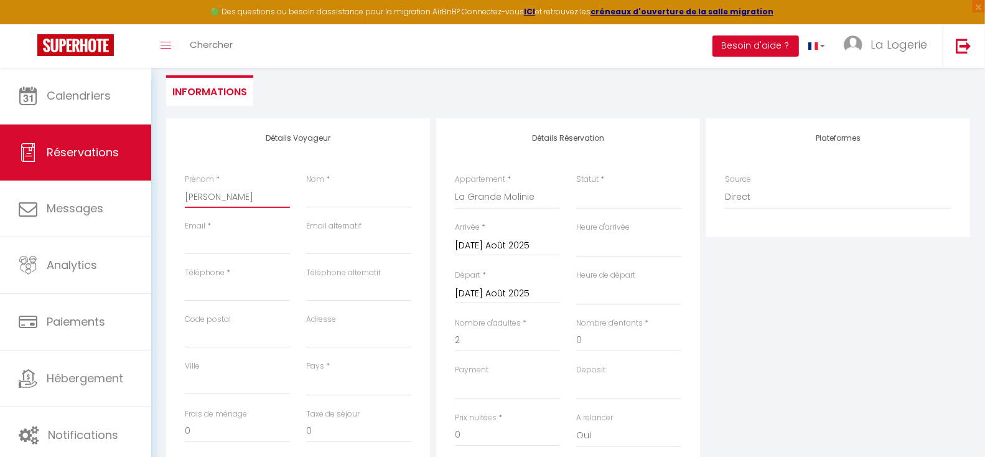
type input "[PERSON_NAME]"
select select
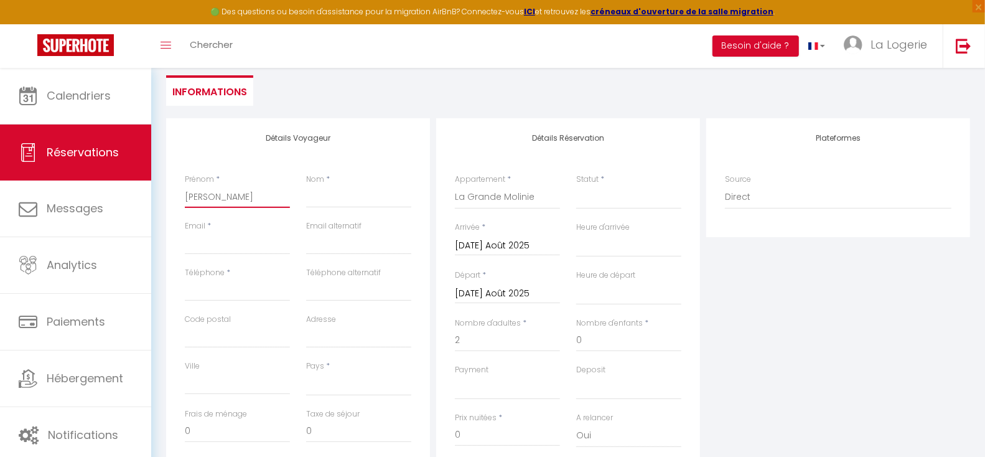
select select
checkbox input "false"
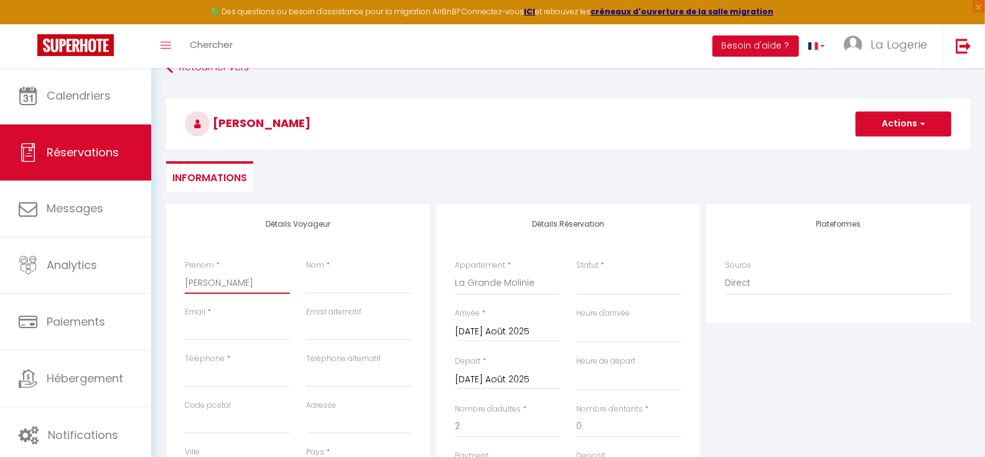
scroll to position [0, 0]
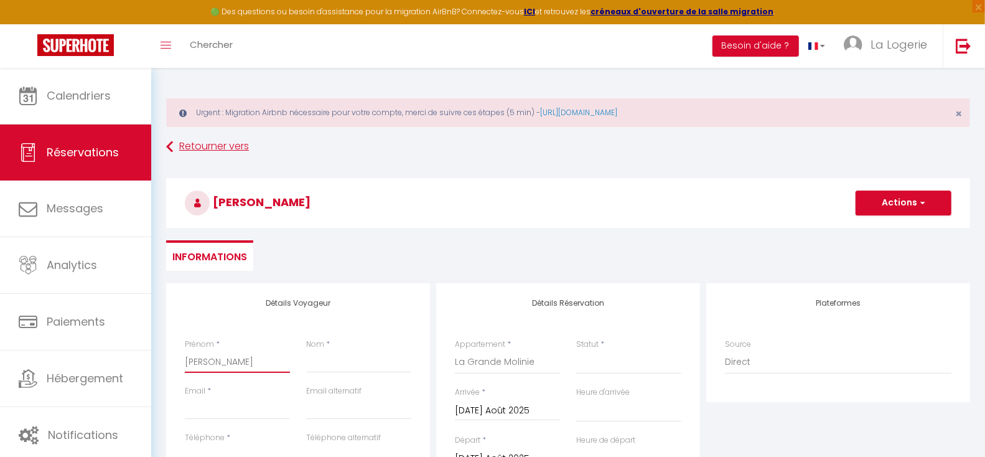
type input "[PERSON_NAME]"
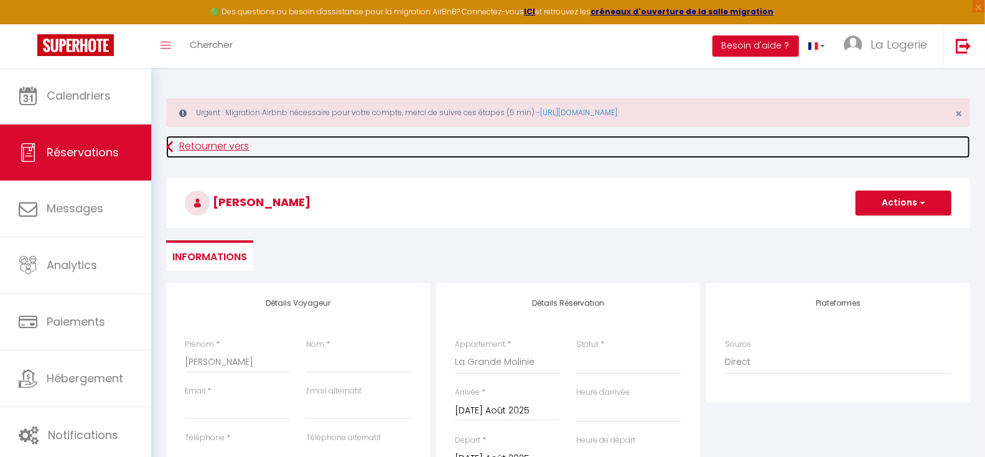
click at [195, 145] on link "Retourner vers" at bounding box center [568, 147] width 804 height 22
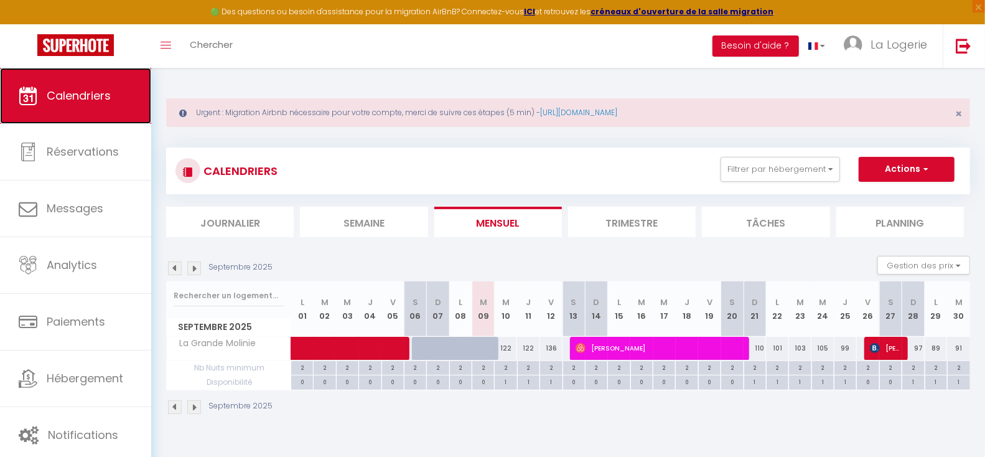
click at [118, 97] on link "Calendriers" at bounding box center [75, 96] width 151 height 56
click at [196, 267] on img at bounding box center [194, 268] width 14 height 14
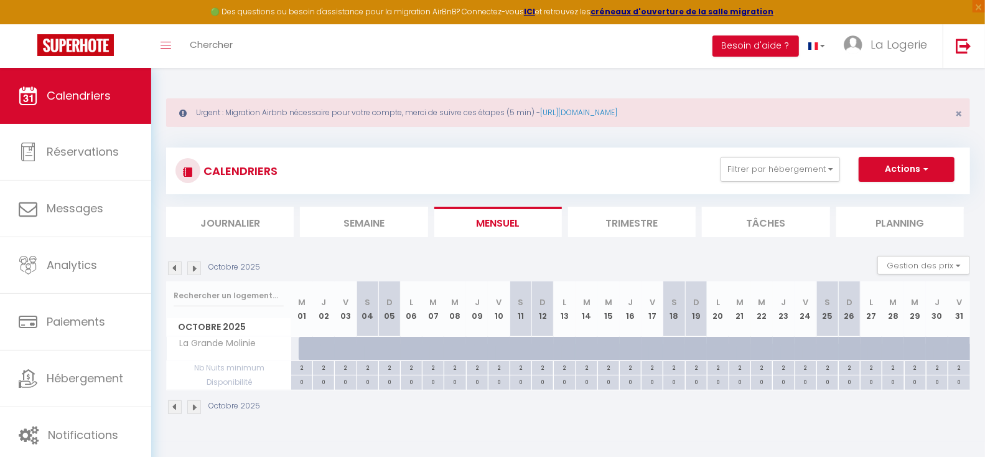
click at [196, 267] on img at bounding box center [194, 268] width 14 height 14
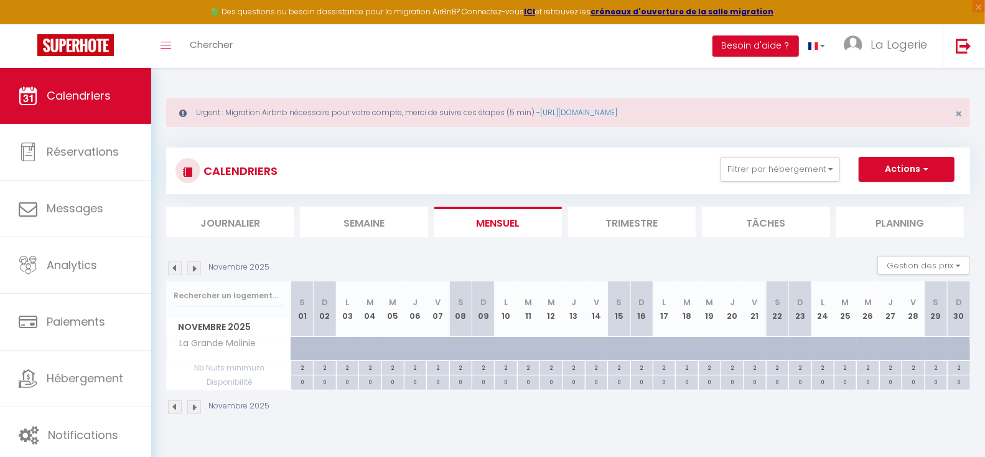
click at [196, 267] on img at bounding box center [194, 268] width 14 height 14
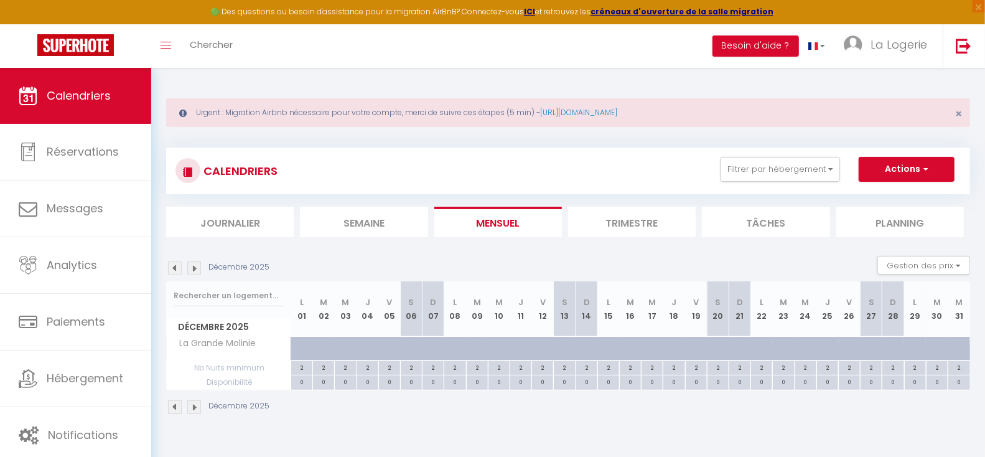
click at [196, 267] on img at bounding box center [194, 268] width 14 height 14
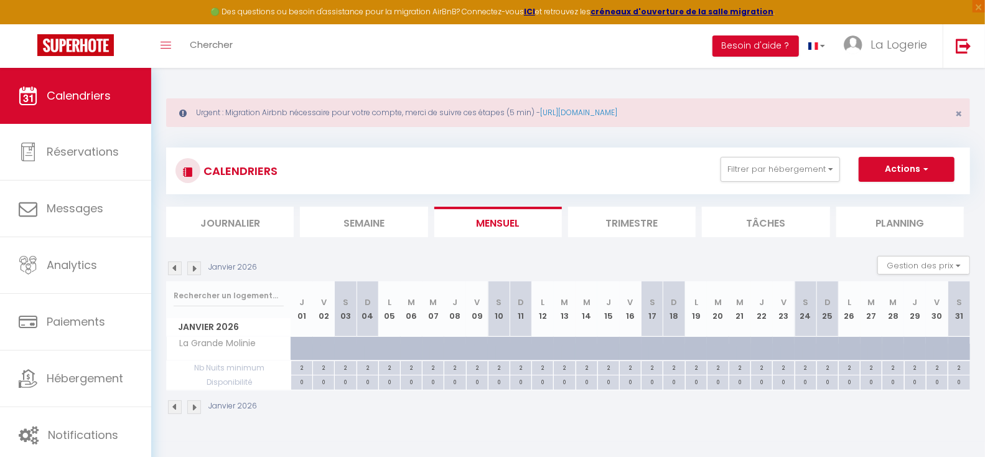
click at [196, 267] on img at bounding box center [194, 268] width 14 height 14
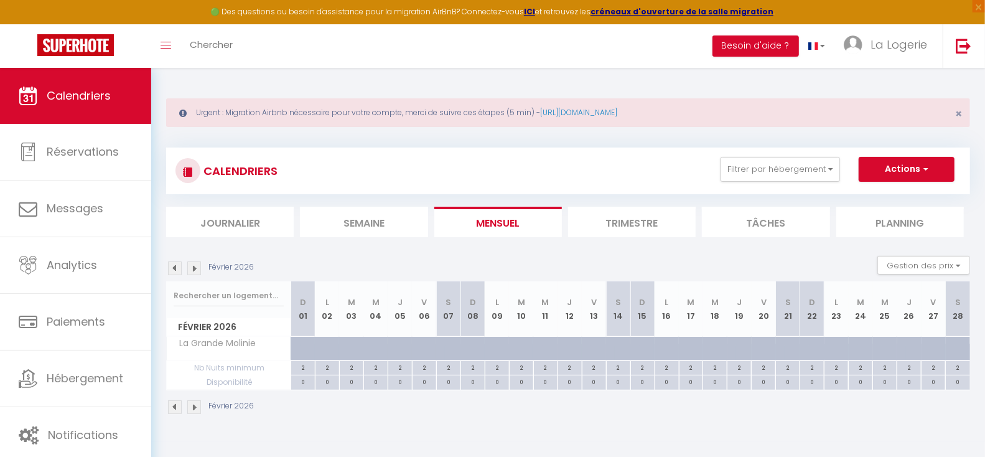
click at [196, 267] on img at bounding box center [194, 268] width 14 height 14
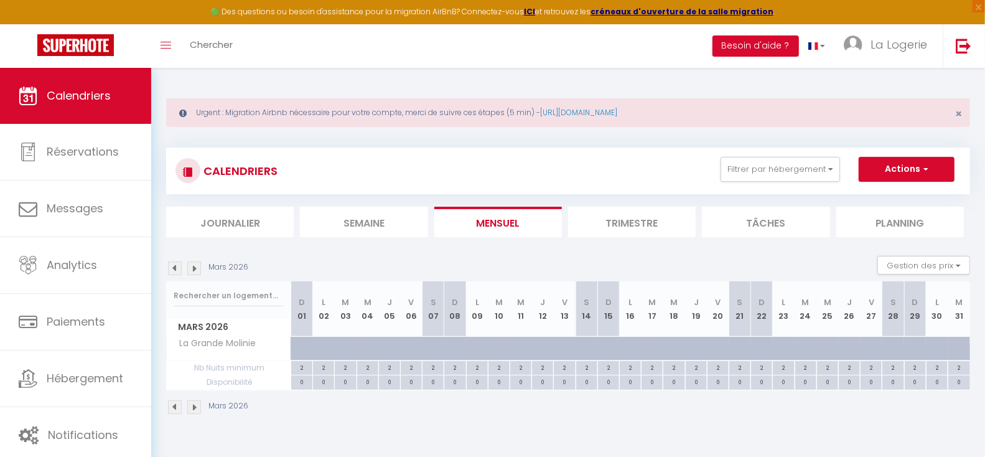
click at [196, 267] on img at bounding box center [194, 268] width 14 height 14
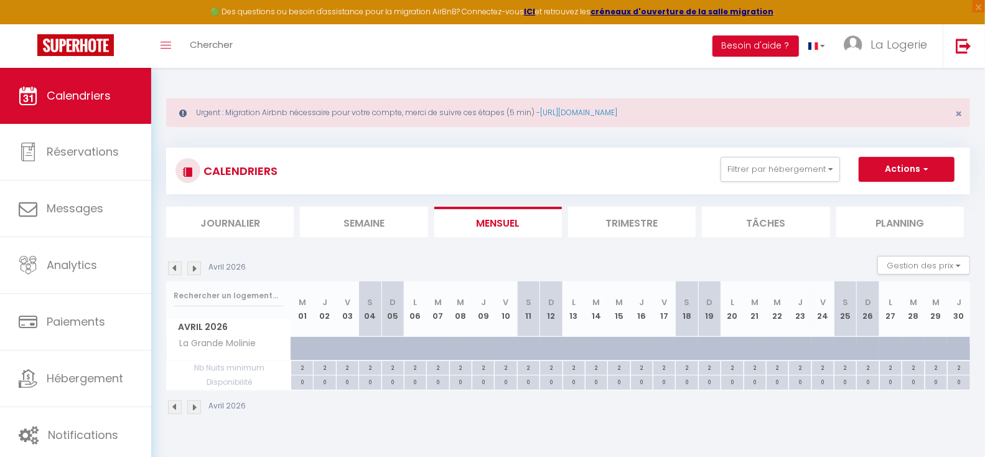
click at [370, 346] on div at bounding box center [378, 356] width 22 height 24
type input "141"
type input "[PERSON_NAME] 04 Avril 2026"
type input "Dim 05 Avril 2026"
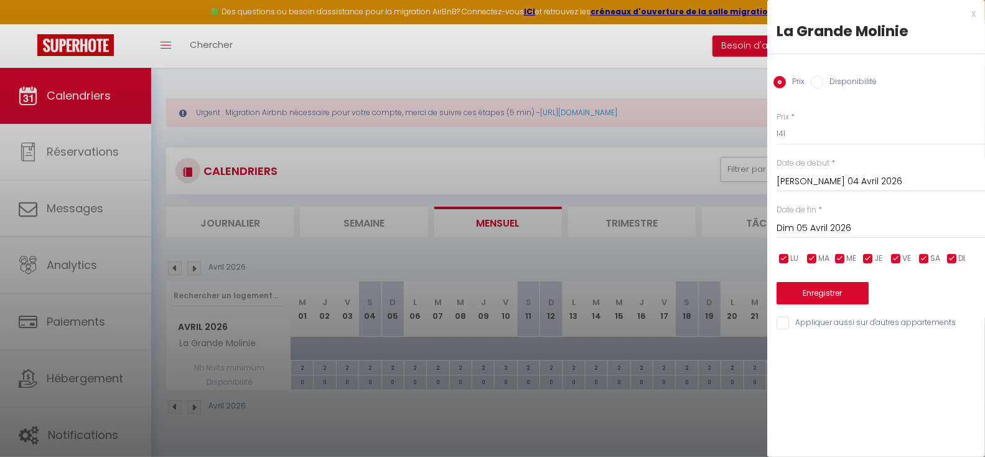
click at [820, 85] on input "Disponibilité" at bounding box center [817, 82] width 12 height 12
radio input "true"
radio input "false"
click at [836, 185] on input "[PERSON_NAME] 04 Avril 2026" at bounding box center [881, 183] width 209 height 16
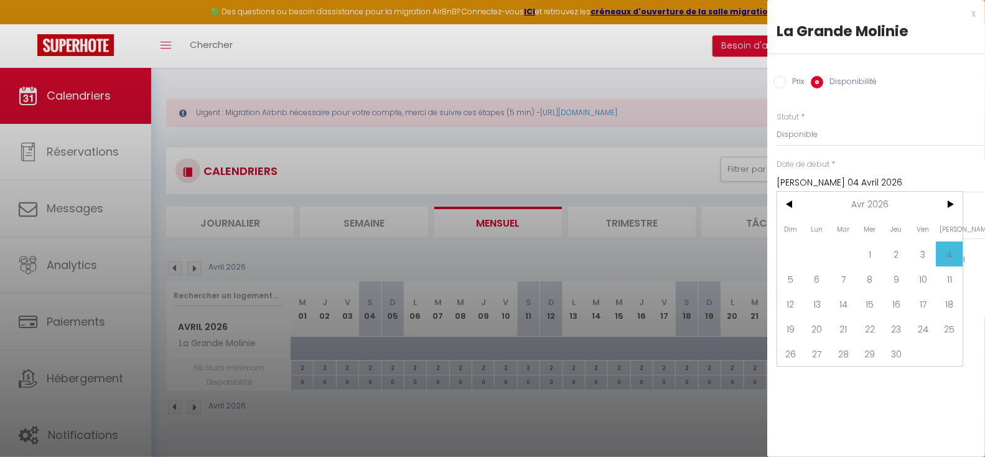
click at [949, 253] on span "4" at bounding box center [949, 254] width 27 height 25
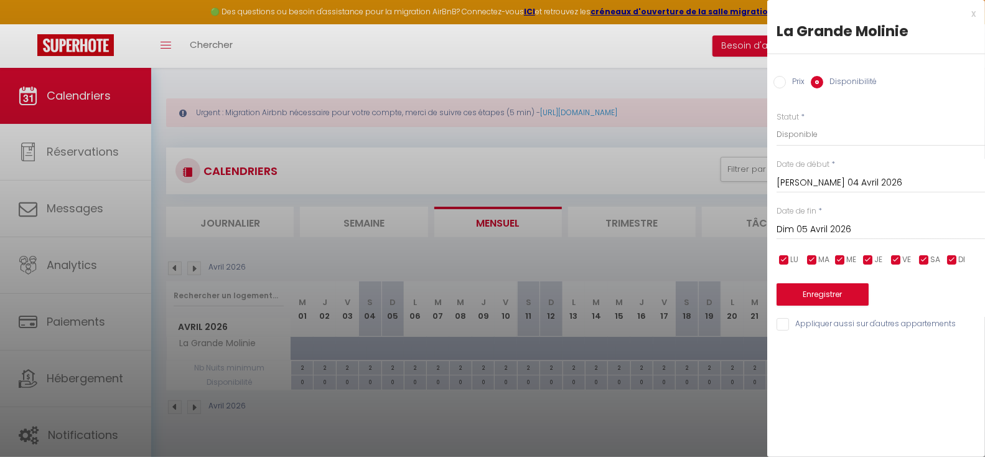
click at [837, 227] on input "Dim 05 Avril 2026" at bounding box center [881, 230] width 209 height 16
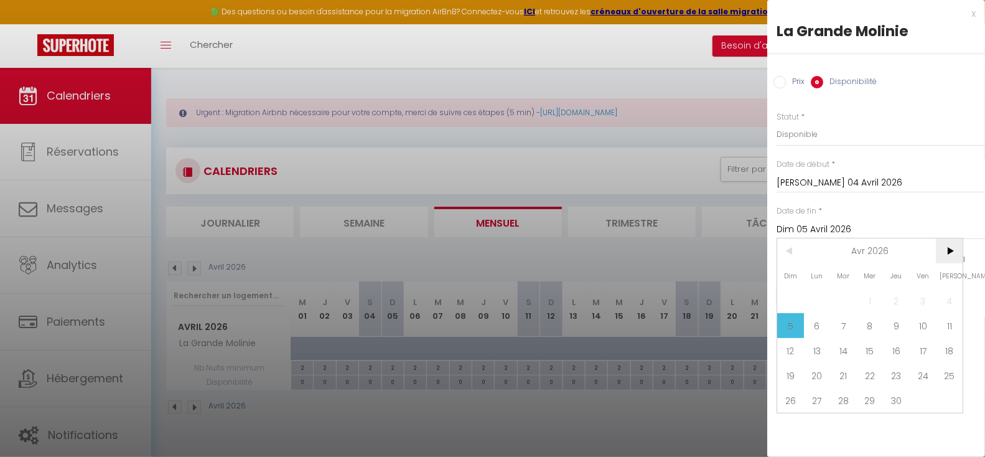
click at [950, 250] on span ">" at bounding box center [949, 250] width 27 height 25
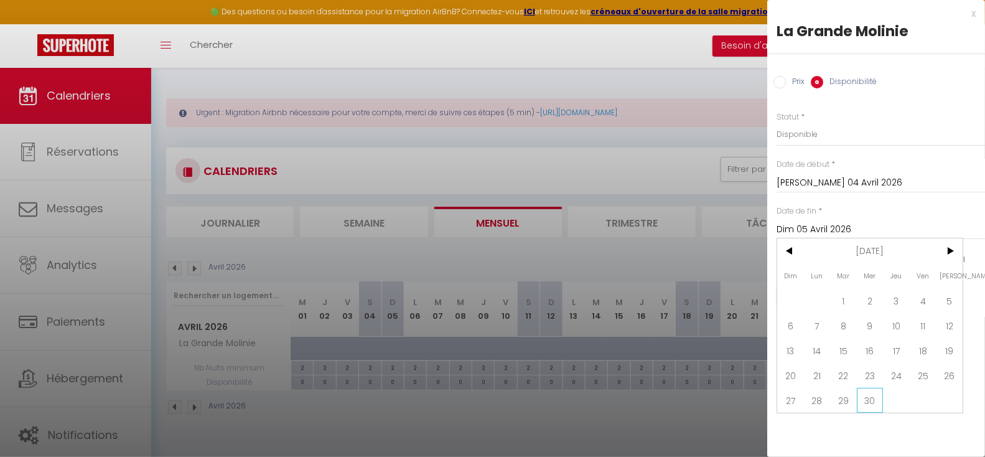
click at [870, 400] on span "30" at bounding box center [870, 400] width 27 height 25
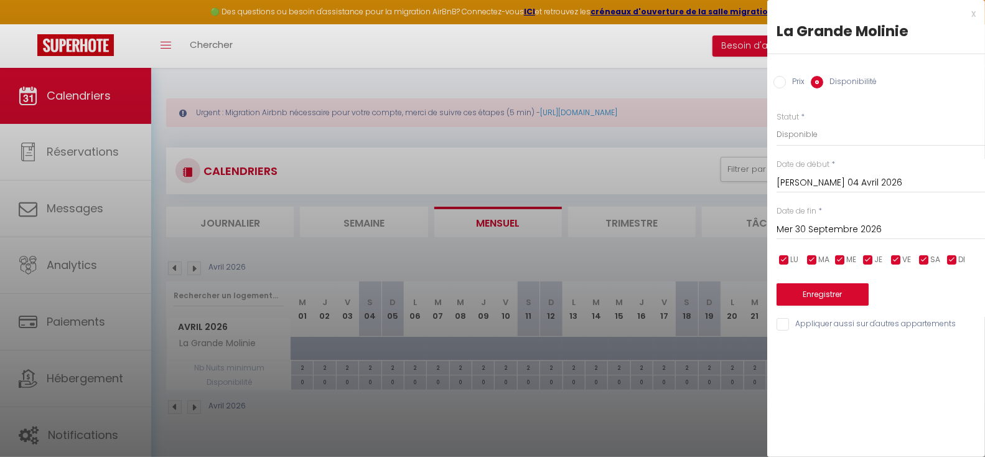
click at [895, 230] on input "Mer 30 Septembre 2026" at bounding box center [881, 230] width 209 height 16
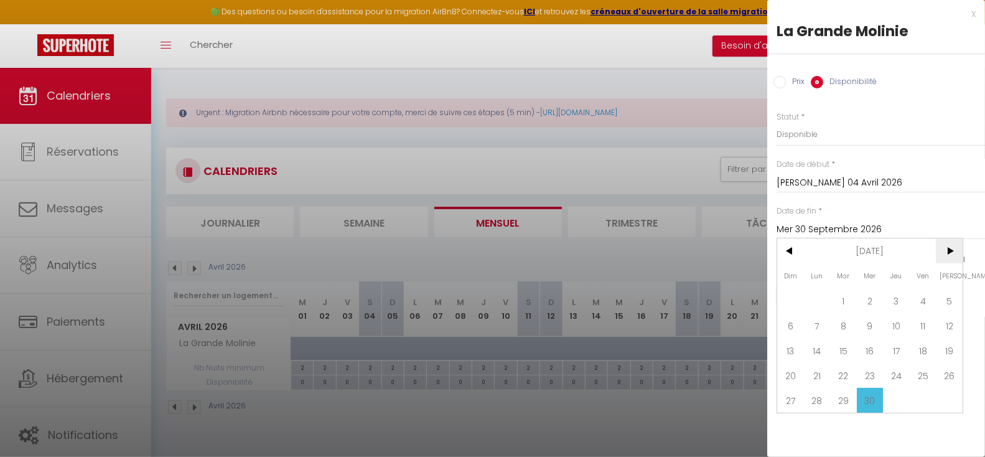
click at [951, 252] on span ">" at bounding box center [949, 250] width 27 height 25
click at [791, 371] on span "18" at bounding box center [791, 375] width 27 height 25
type input "Dim 18 Octobre 2026"
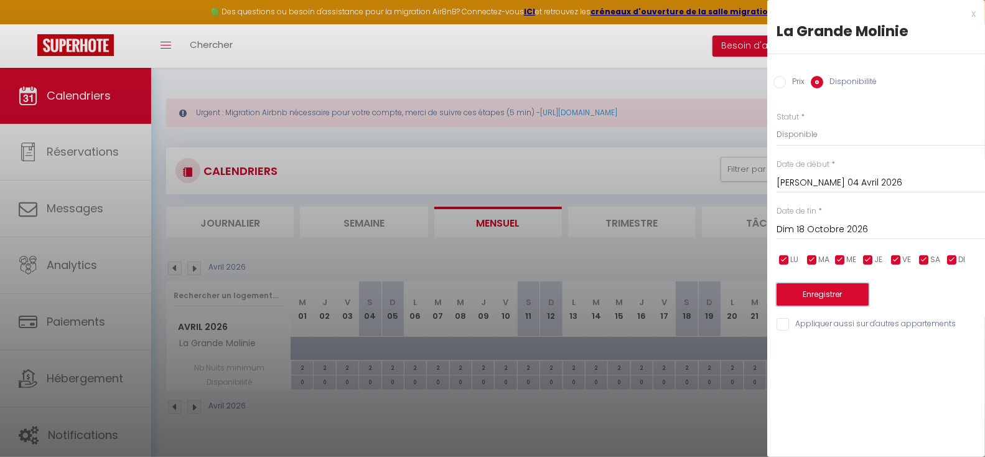
click at [809, 293] on button "Enregistrer" at bounding box center [823, 294] width 92 height 22
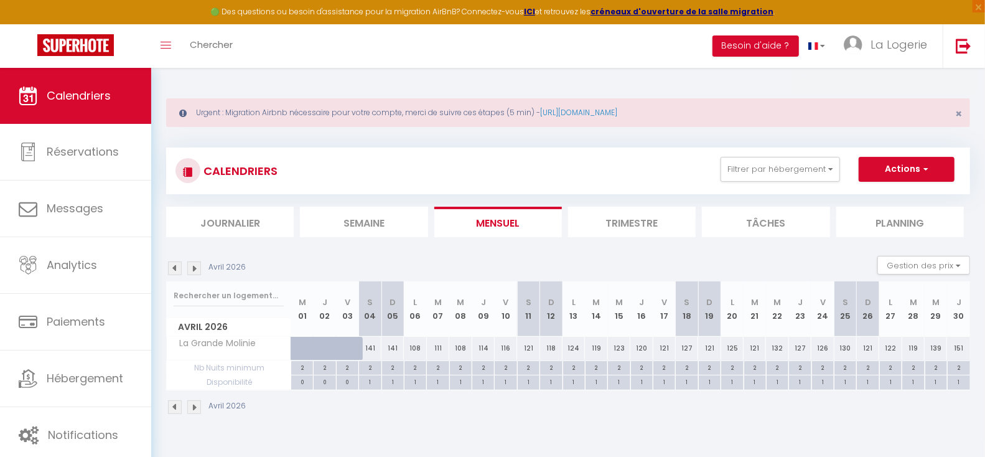
click at [195, 267] on img at bounding box center [194, 268] width 14 height 14
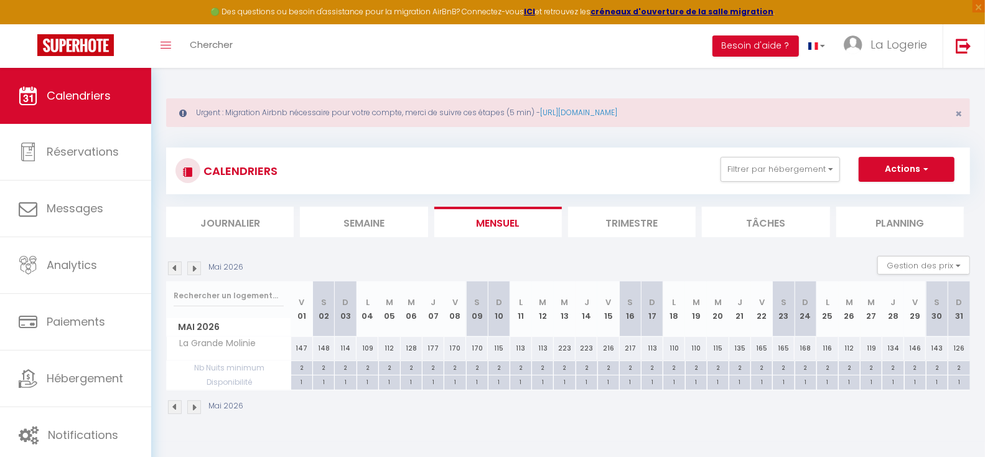
click at [195, 267] on img at bounding box center [194, 268] width 14 height 14
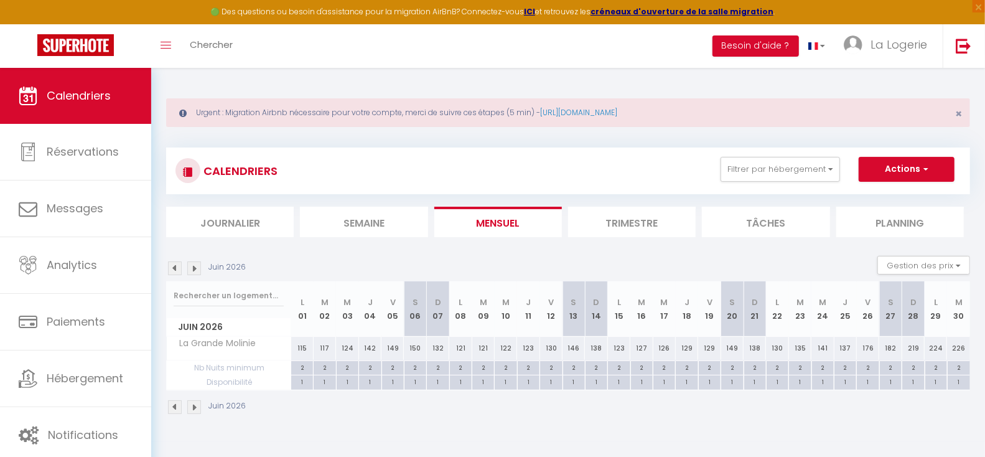
click at [195, 267] on img at bounding box center [194, 268] width 14 height 14
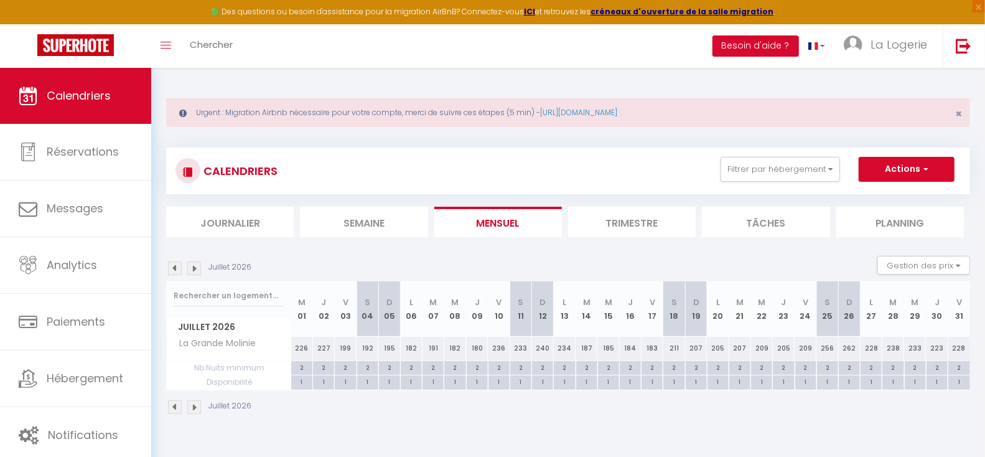
click at [195, 267] on img at bounding box center [194, 268] width 14 height 14
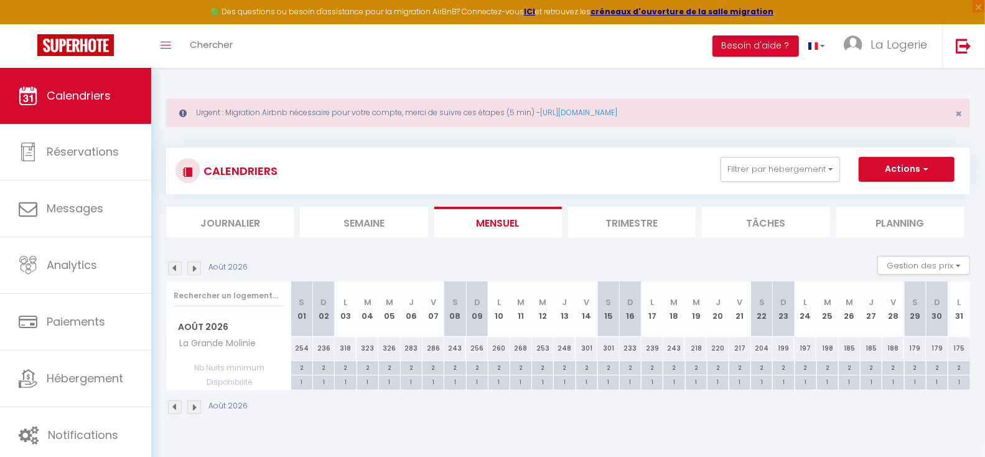
click at [174, 267] on img at bounding box center [175, 268] width 14 height 14
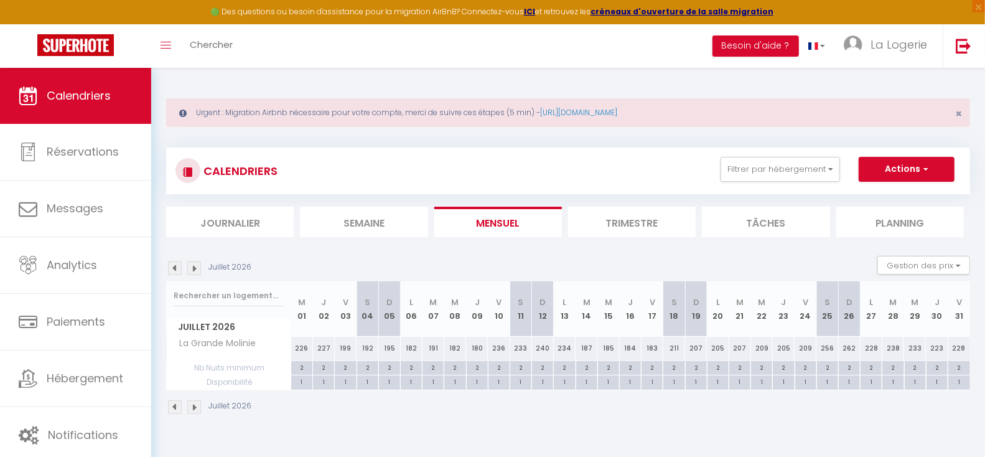
click at [174, 267] on img at bounding box center [175, 268] width 14 height 14
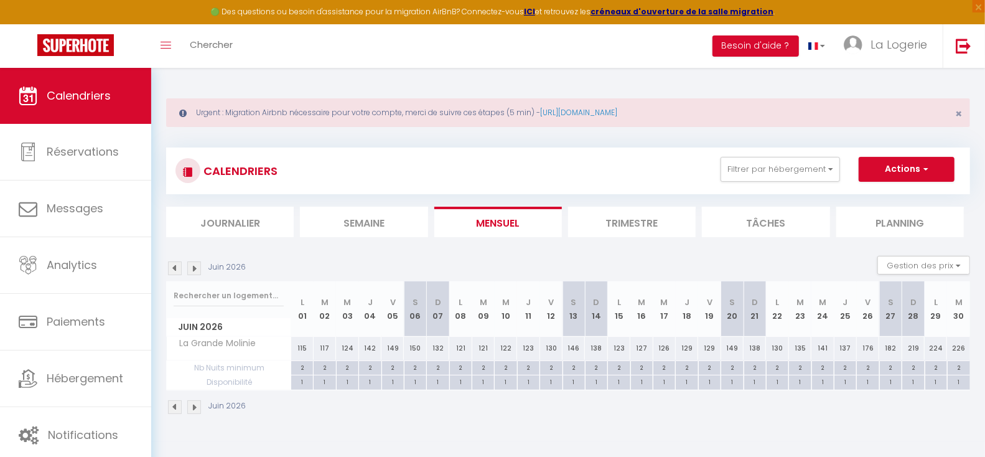
click at [174, 267] on img at bounding box center [175, 268] width 14 height 14
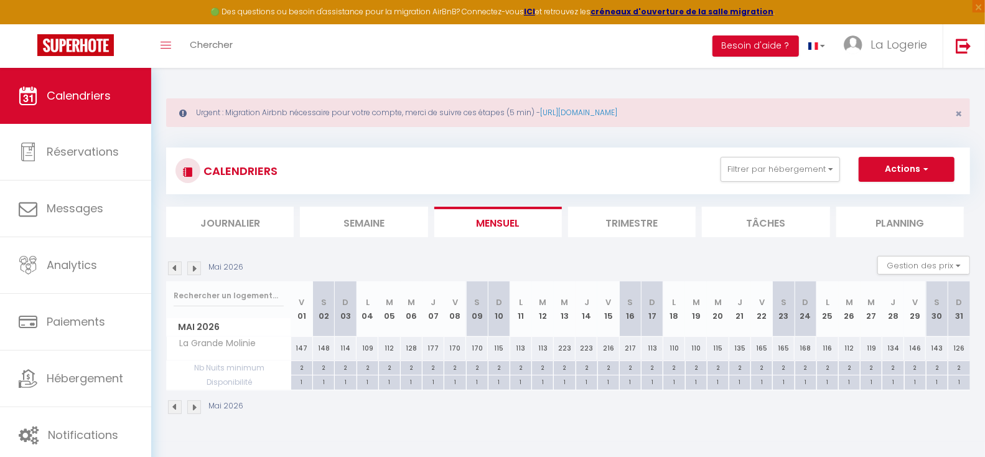
click at [174, 267] on img at bounding box center [175, 268] width 14 height 14
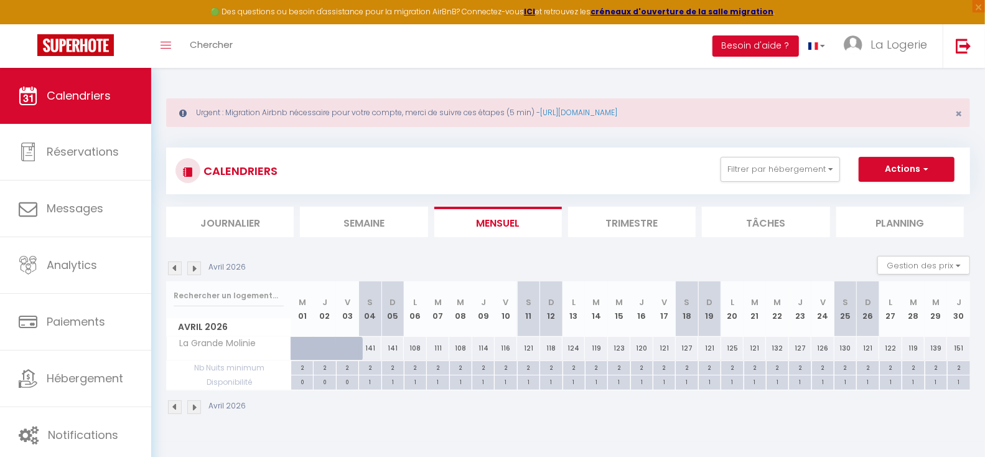
click at [174, 267] on img at bounding box center [175, 268] width 14 height 14
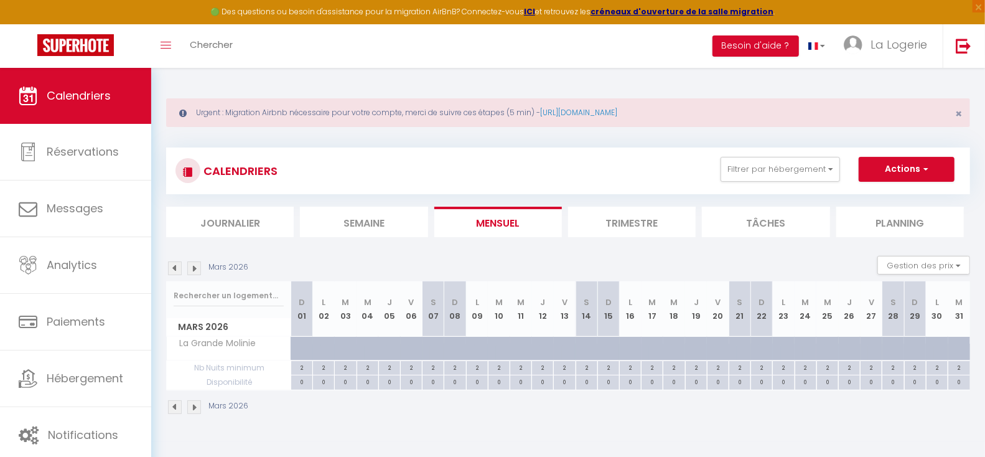
click at [174, 267] on img at bounding box center [175, 268] width 14 height 14
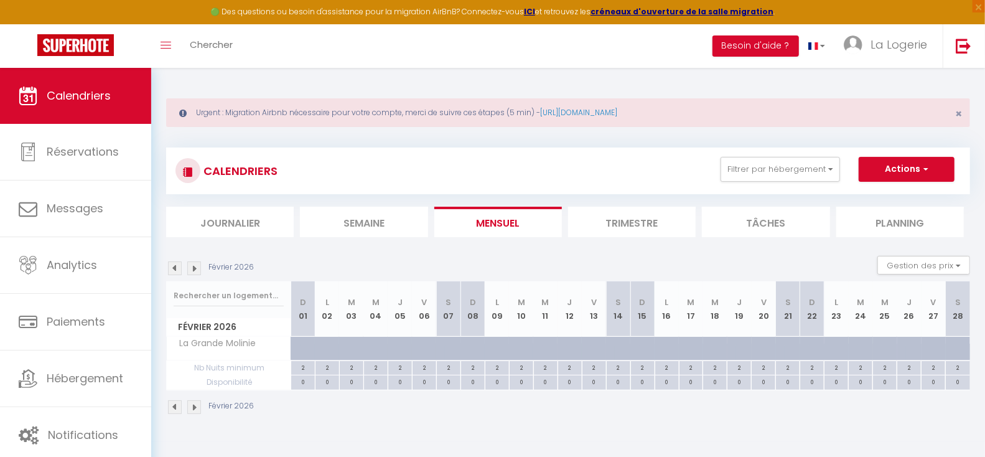
click at [174, 267] on img at bounding box center [175, 268] width 14 height 14
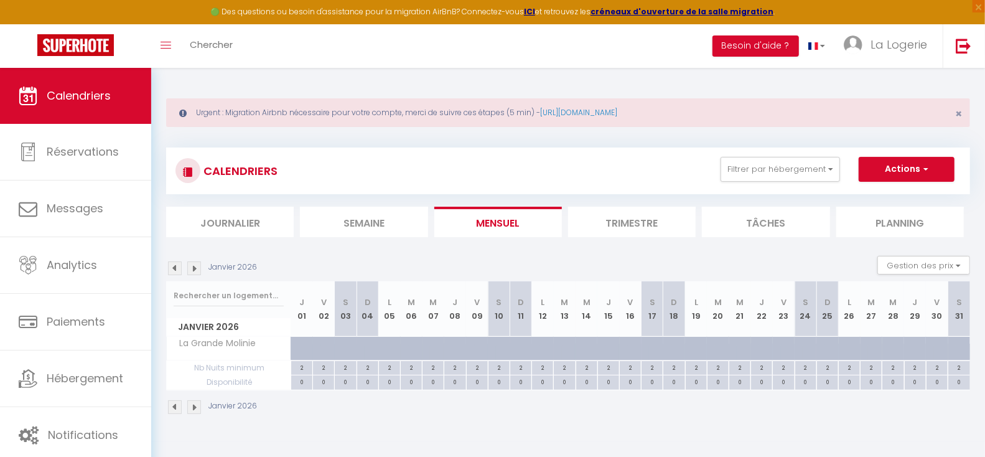
click at [174, 267] on img at bounding box center [175, 268] width 14 height 14
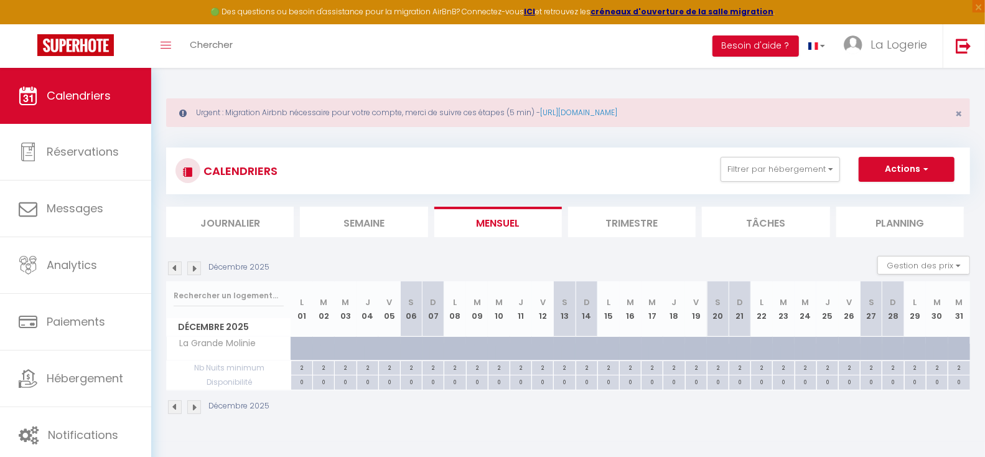
click at [174, 267] on img at bounding box center [175, 268] width 14 height 14
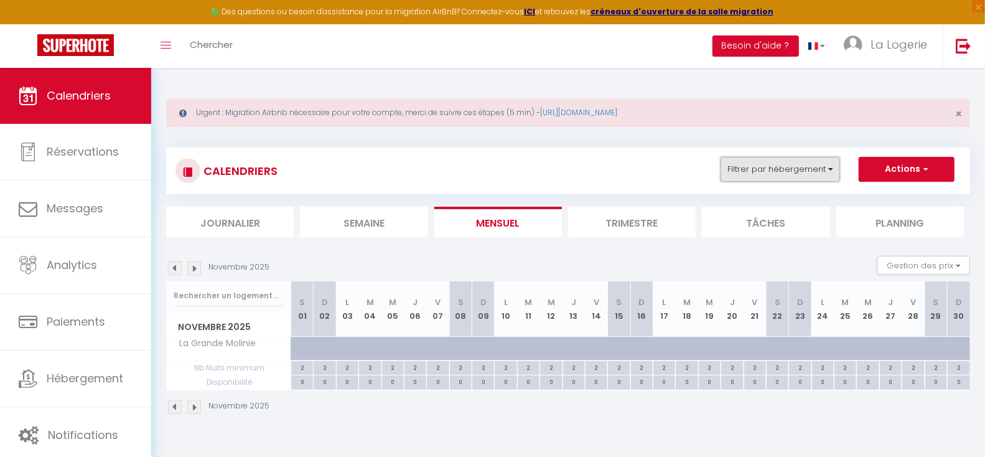
click at [818, 171] on button "Filtrer par hébergement" at bounding box center [781, 169] width 120 height 25
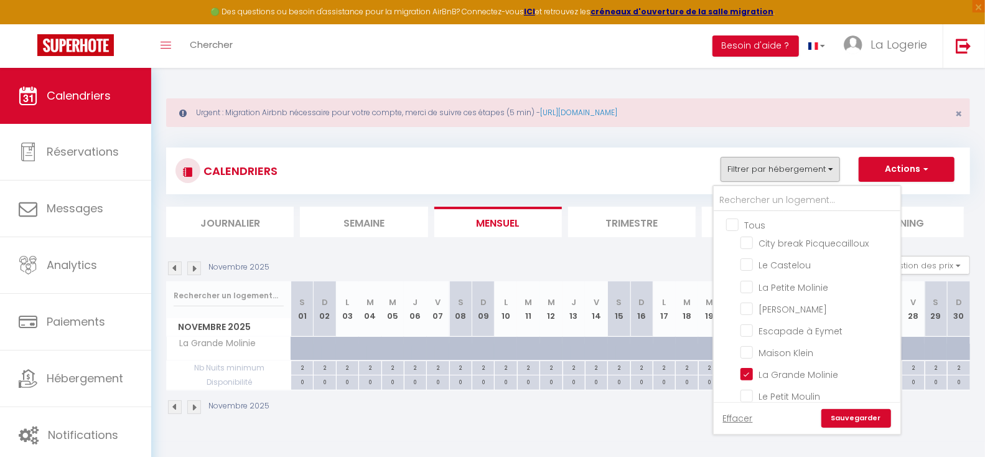
click at [738, 223] on input "Tous" at bounding box center [820, 224] width 187 height 12
checkbox input "true"
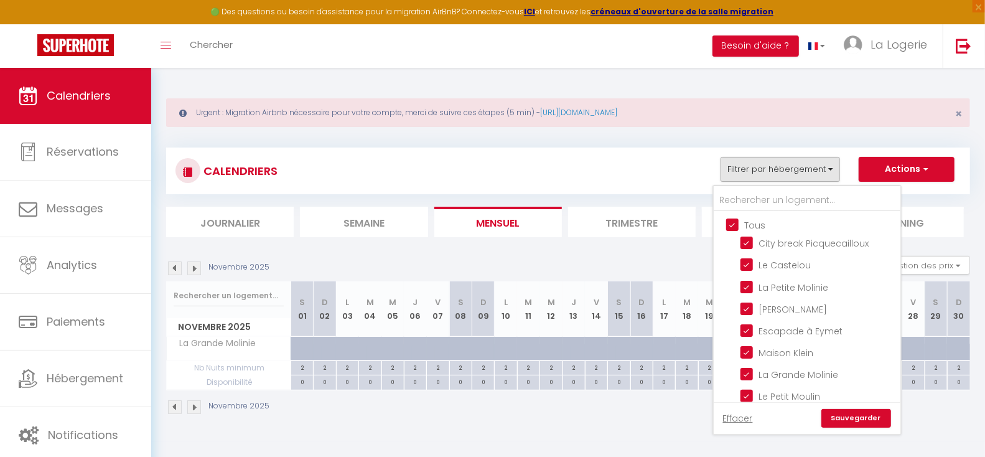
checkbox input "true"
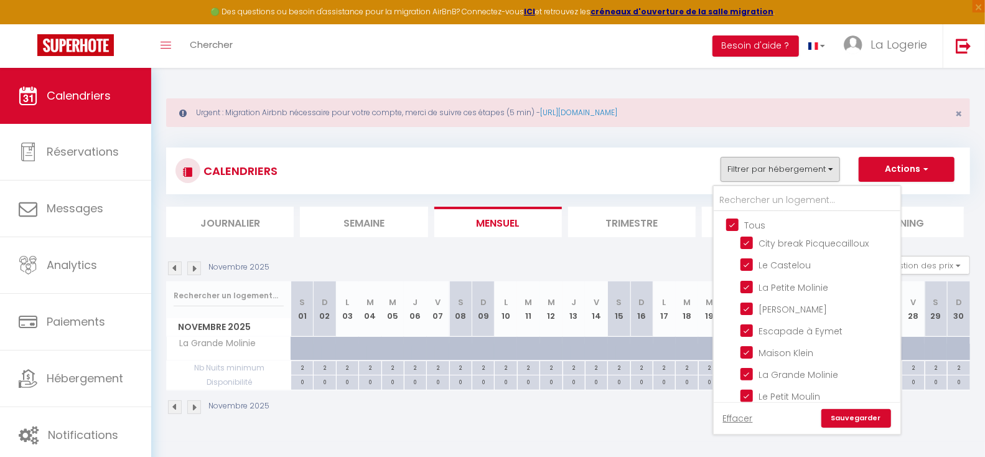
checkbox input "true"
click at [850, 418] on link "Sauvegarder" at bounding box center [857, 418] width 70 height 19
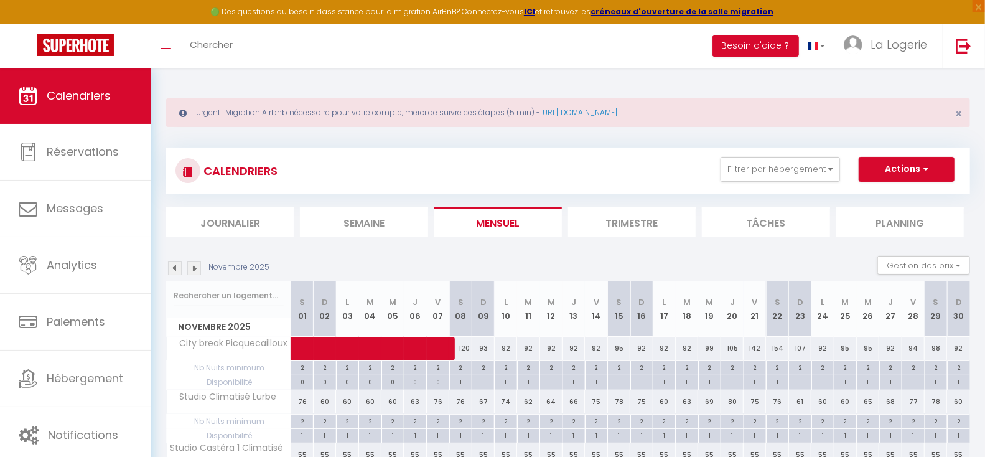
click at [194, 267] on img at bounding box center [194, 268] width 14 height 14
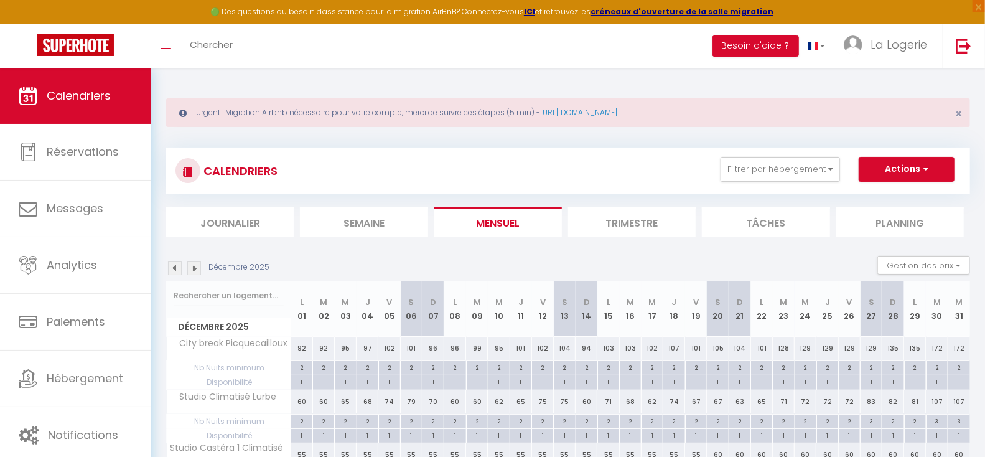
click at [194, 267] on img at bounding box center [194, 268] width 14 height 14
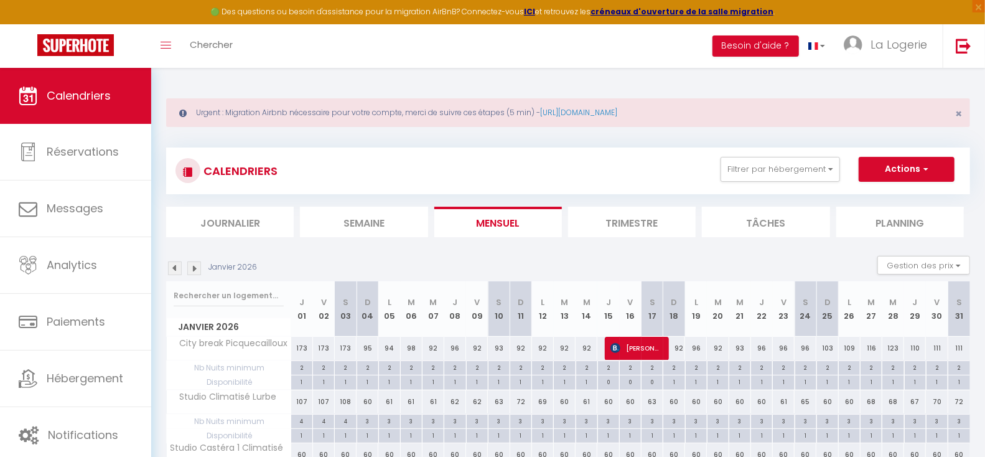
click at [194, 267] on img at bounding box center [194, 268] width 14 height 14
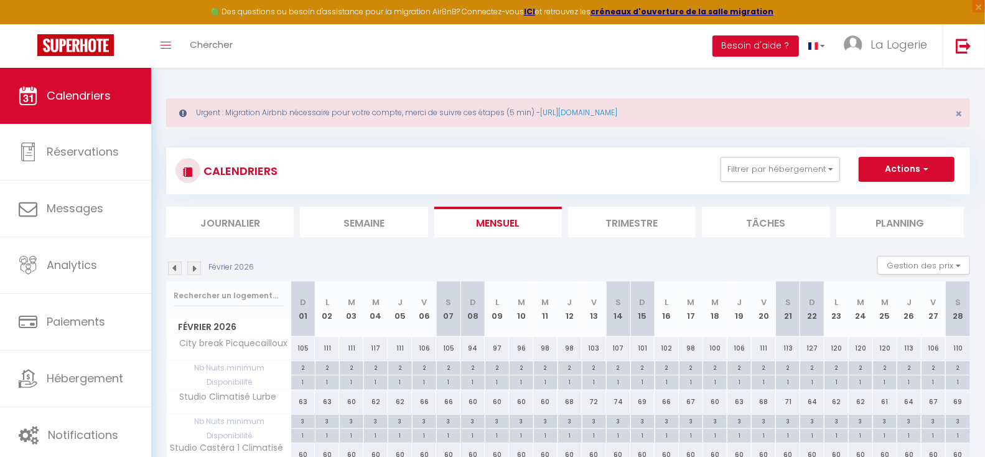
click at [194, 267] on img at bounding box center [194, 268] width 14 height 14
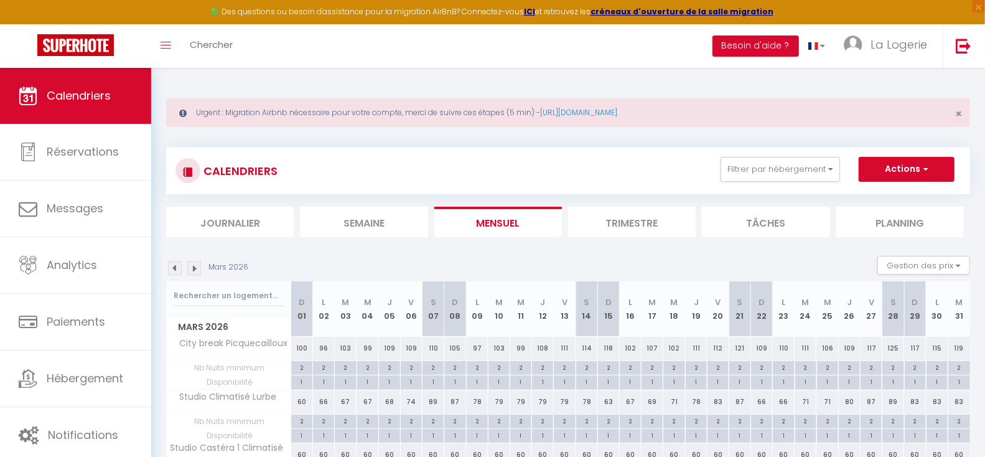
click at [194, 267] on img at bounding box center [194, 268] width 14 height 14
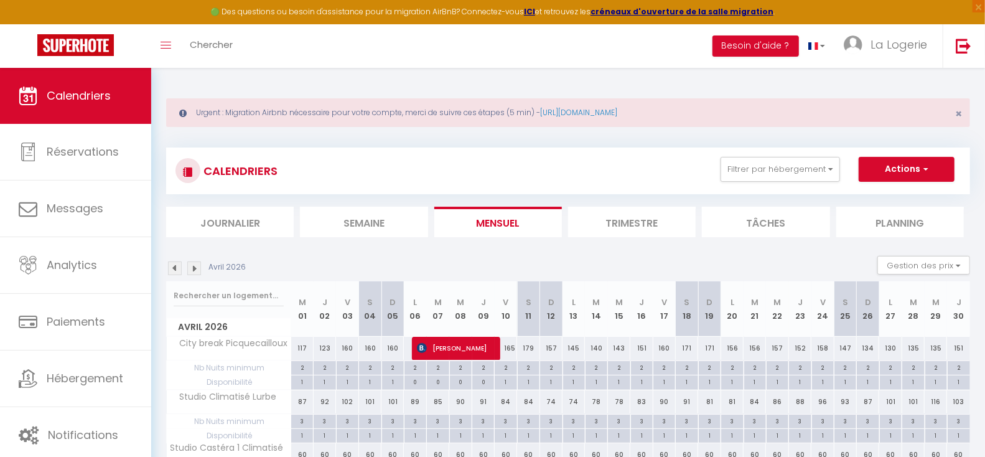
click at [194, 267] on img at bounding box center [194, 268] width 14 height 14
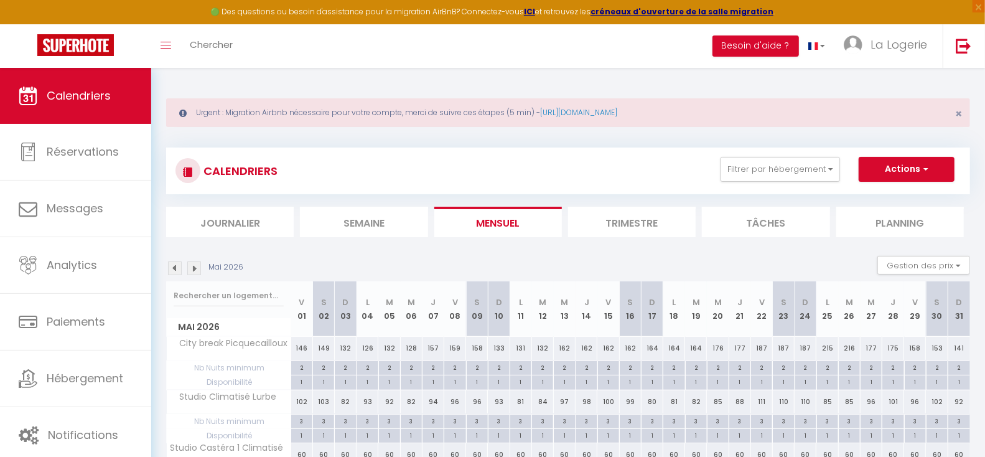
click at [194, 267] on img at bounding box center [194, 268] width 14 height 14
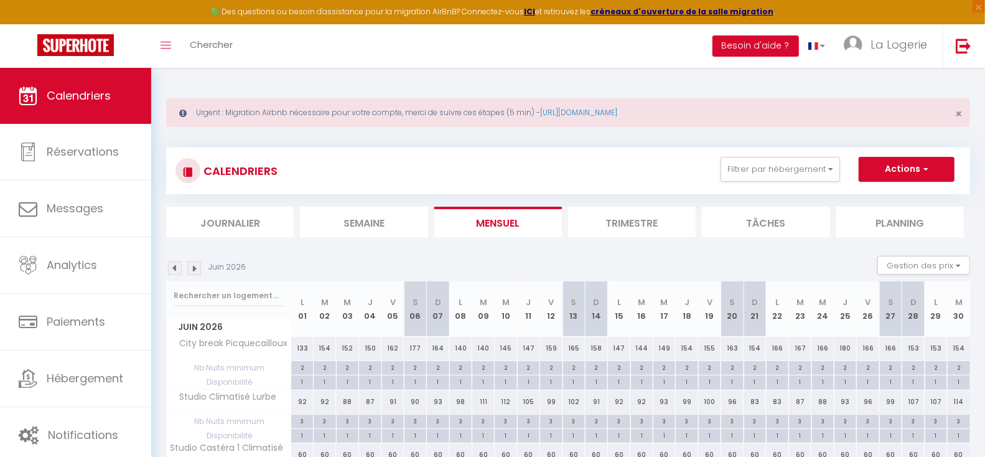
click at [194, 267] on img at bounding box center [194, 268] width 14 height 14
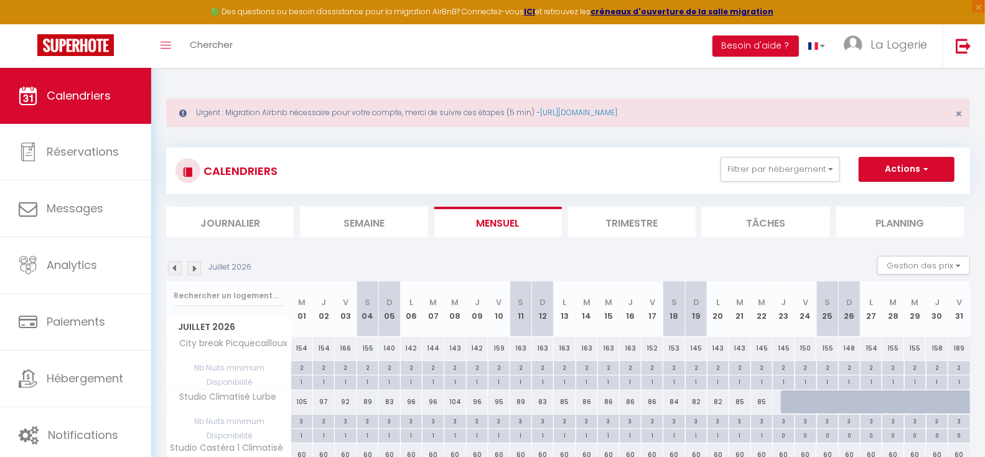
click at [194, 267] on img at bounding box center [194, 268] width 14 height 14
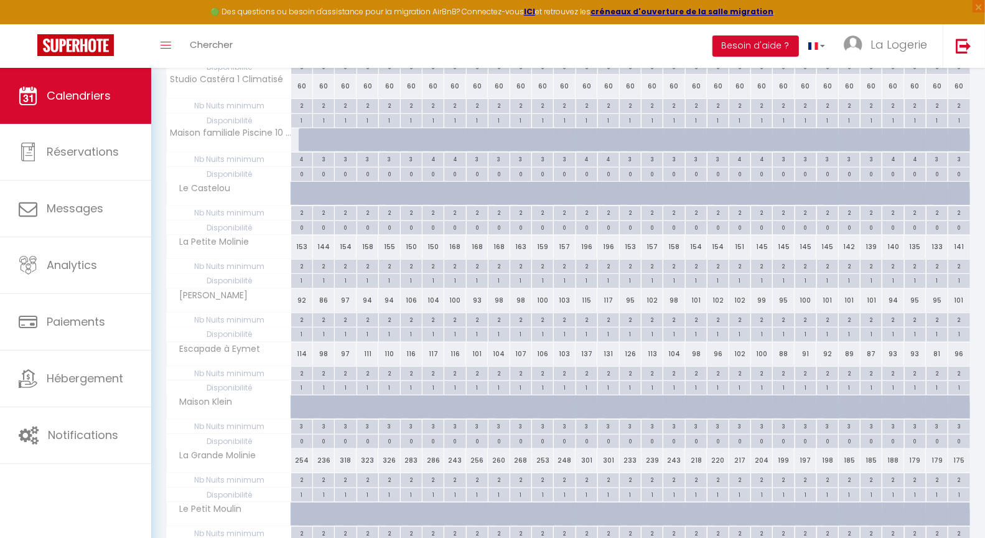
scroll to position [369, 0]
click at [543, 456] on div "253" at bounding box center [543, 459] width 22 height 23
select select "1"
type input "Mer 12 Août 2026"
type input "Jeu 13 Août 2026"
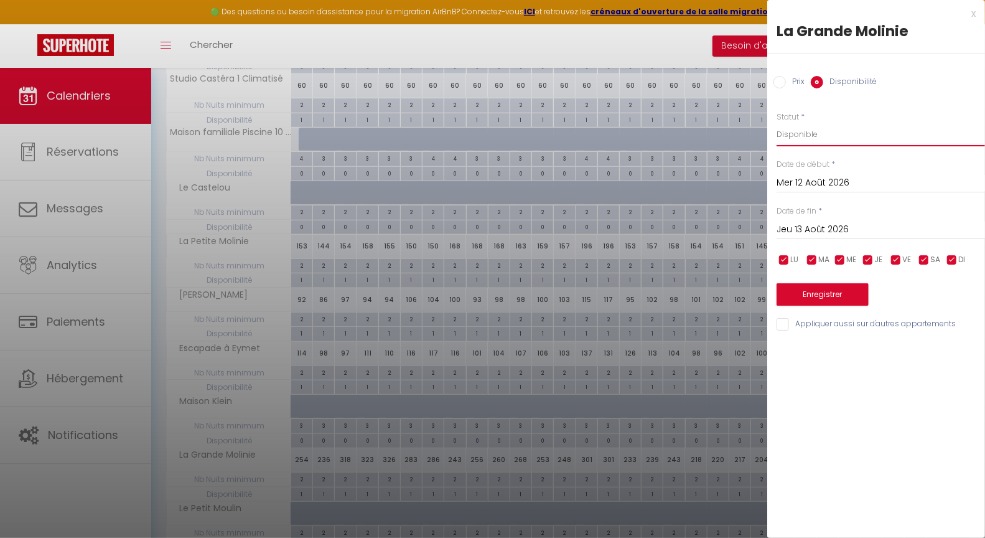
click at [809, 131] on select "Disponible Indisponible" at bounding box center [881, 135] width 209 height 24
select select "0"
click at [777, 123] on select "Disponible Indisponible" at bounding box center [881, 135] width 209 height 24
click at [821, 179] on input "Mer 12 Août 2026" at bounding box center [881, 183] width 209 height 16
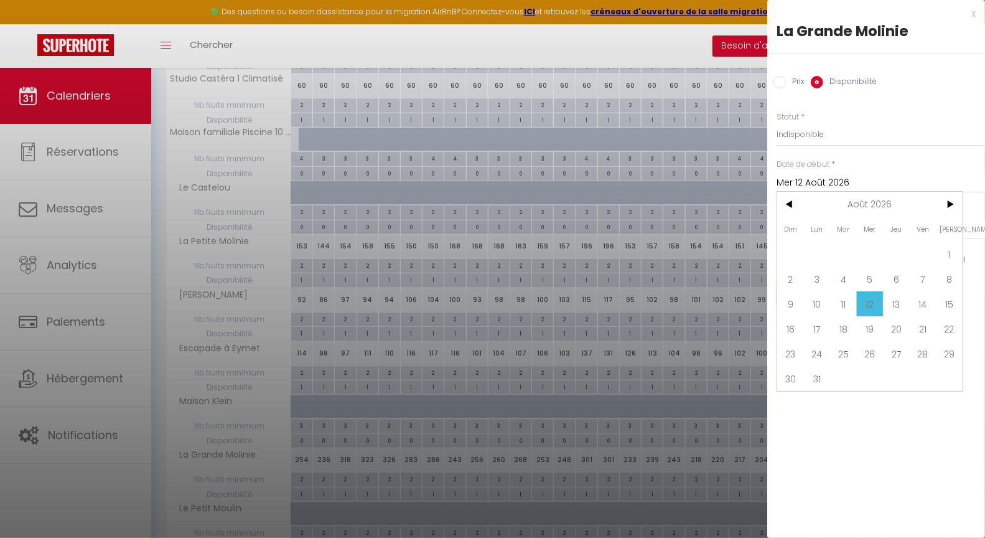
click at [868, 306] on span "12" at bounding box center [870, 303] width 27 height 25
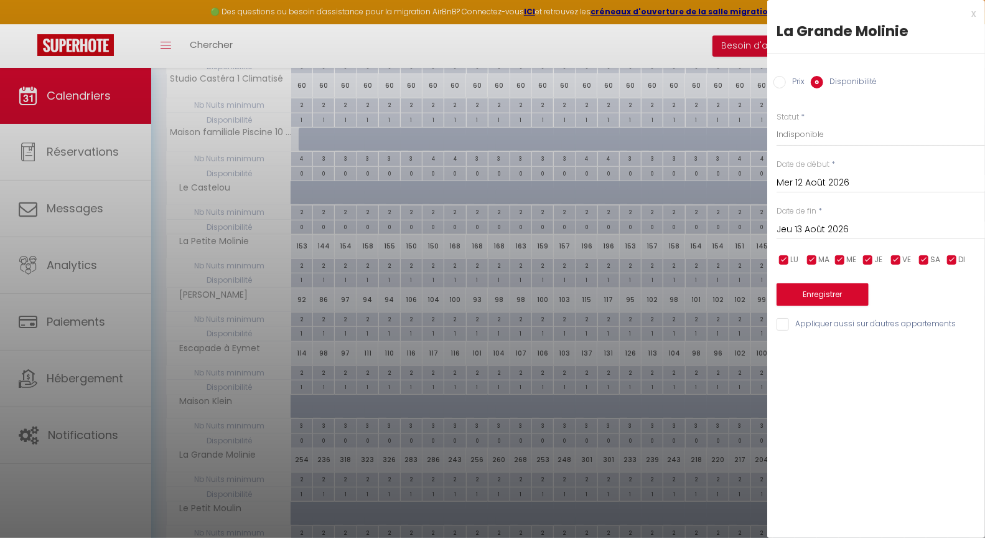
click at [839, 230] on input "Jeu 13 Août 2026" at bounding box center [881, 230] width 209 height 16
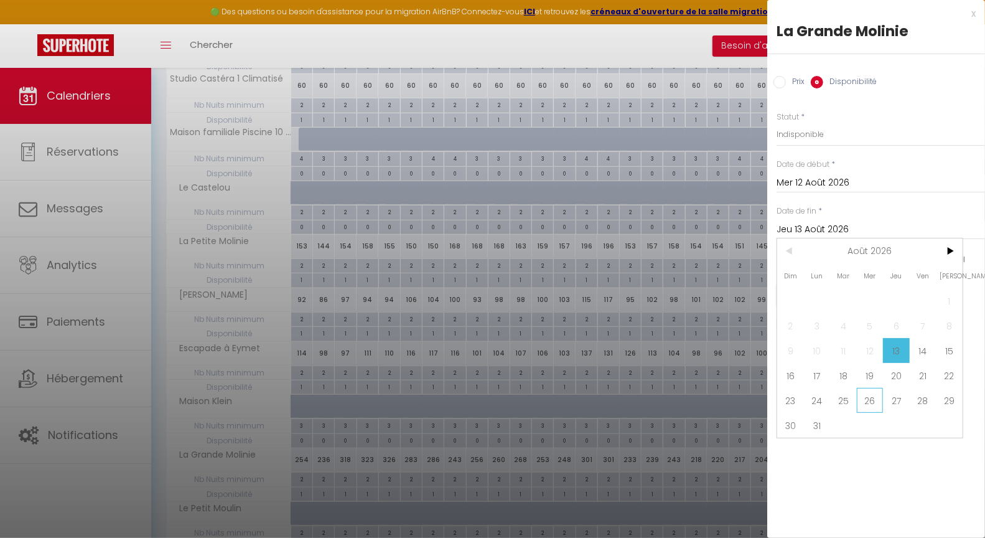
click at [871, 400] on span "26" at bounding box center [870, 400] width 27 height 25
type input "Mer 26 Août 2026"
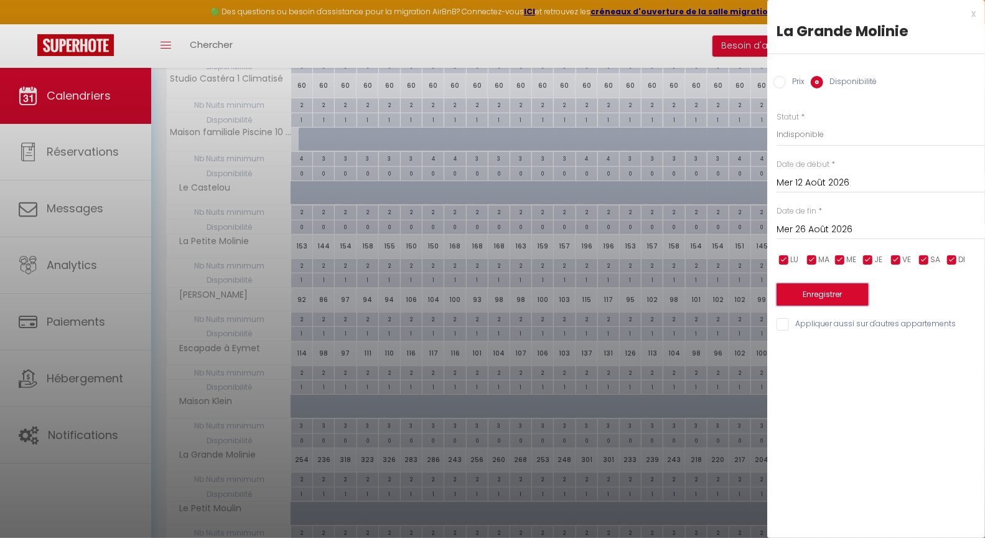
click at [829, 293] on button "Enregistrer" at bounding box center [823, 294] width 92 height 22
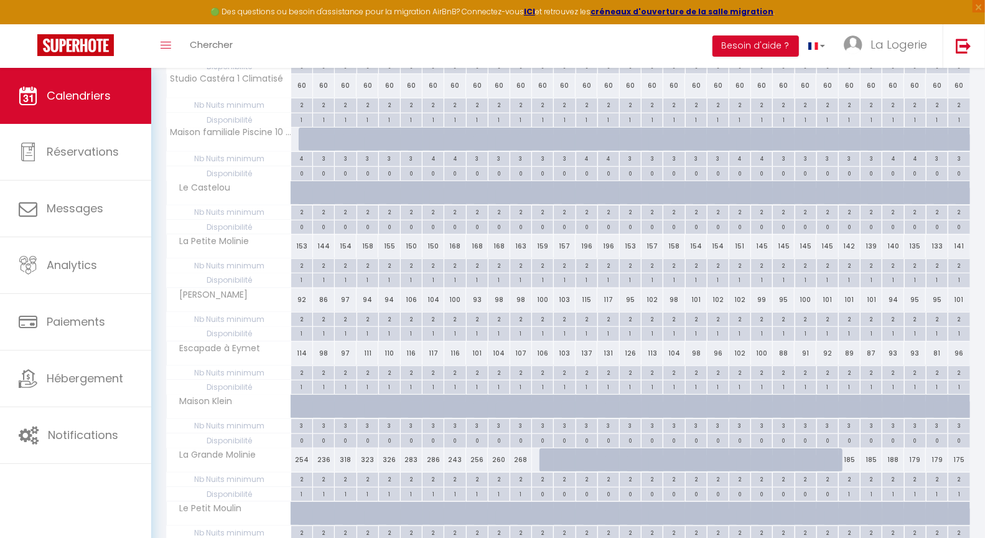
scroll to position [0, 0]
